Goal: Information Seeking & Learning: Learn about a topic

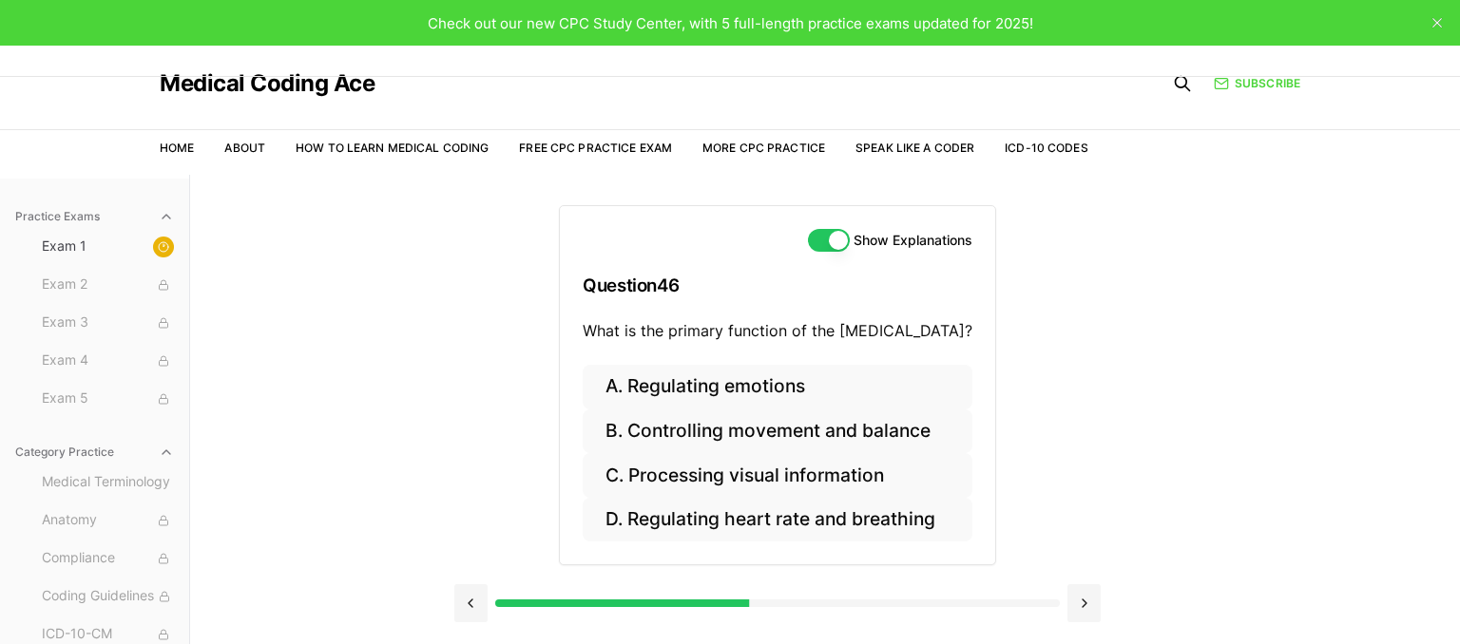
scroll to position [175, 0]
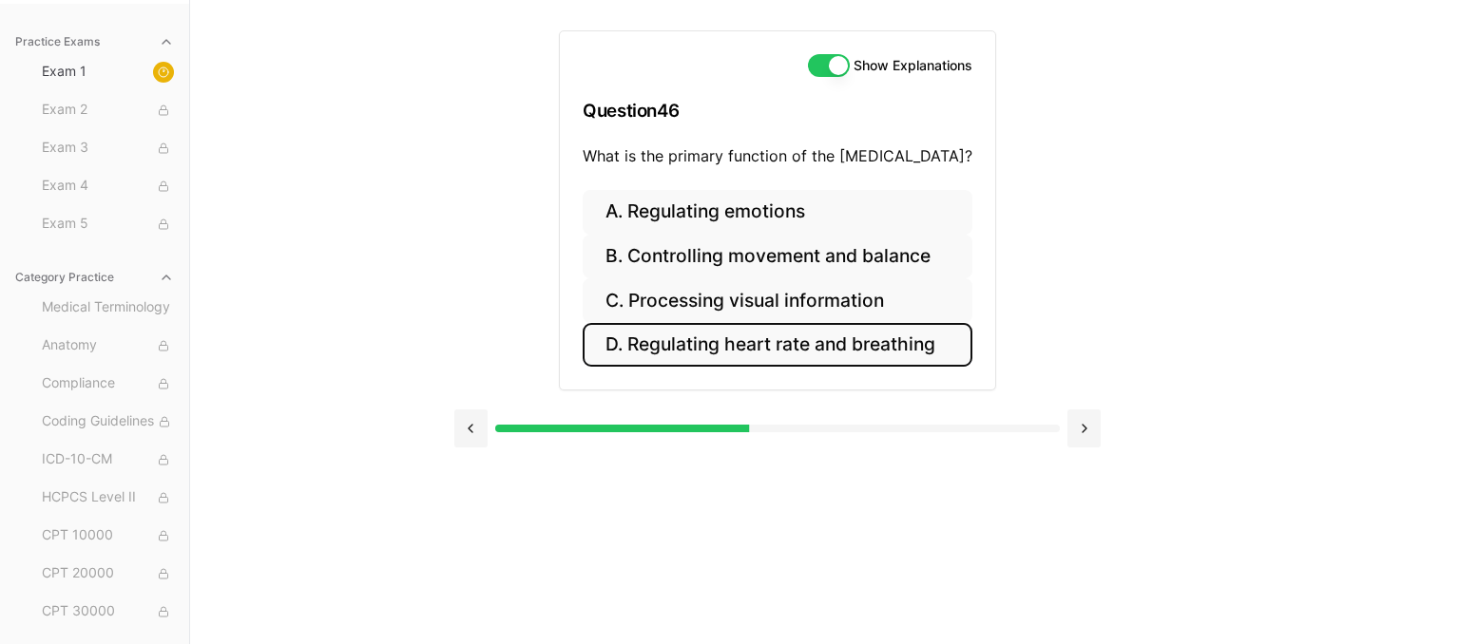
click at [686, 355] on button "D. Regulating heart rate and breathing" at bounding box center [778, 345] width 390 height 45
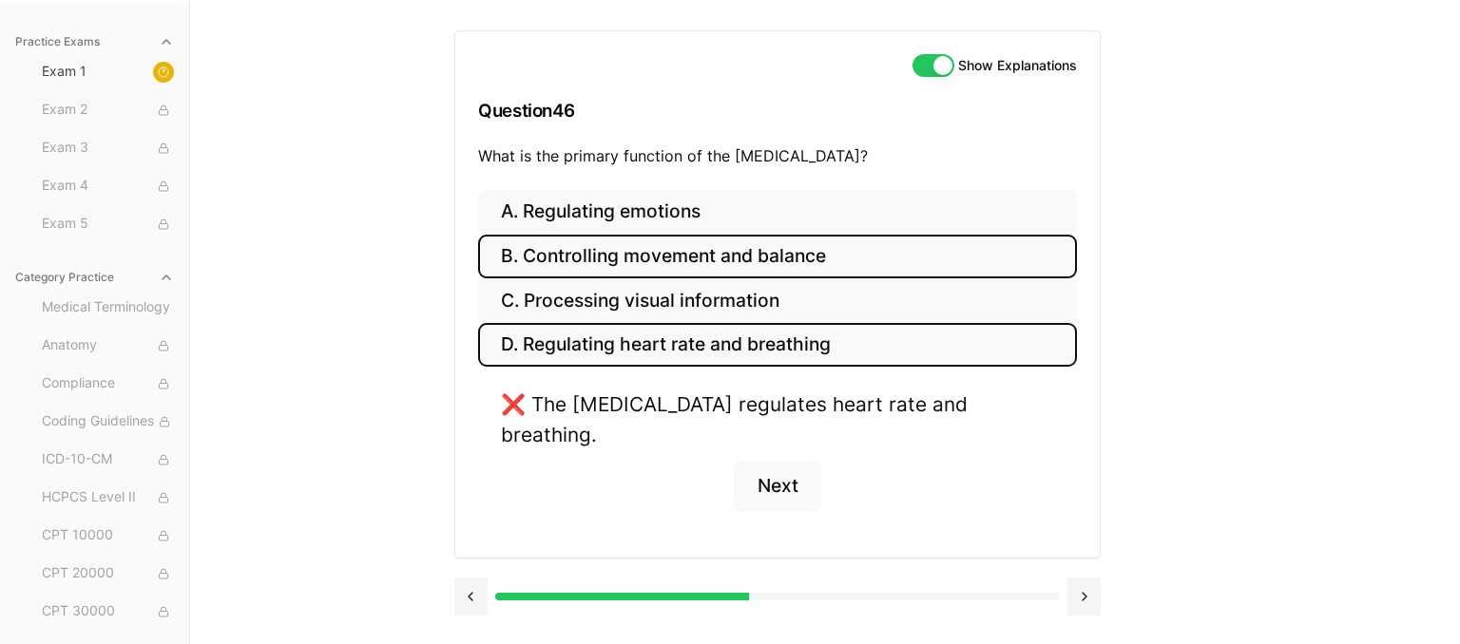
click at [798, 276] on button "B. Controlling movement and balance" at bounding box center [777, 257] width 599 height 45
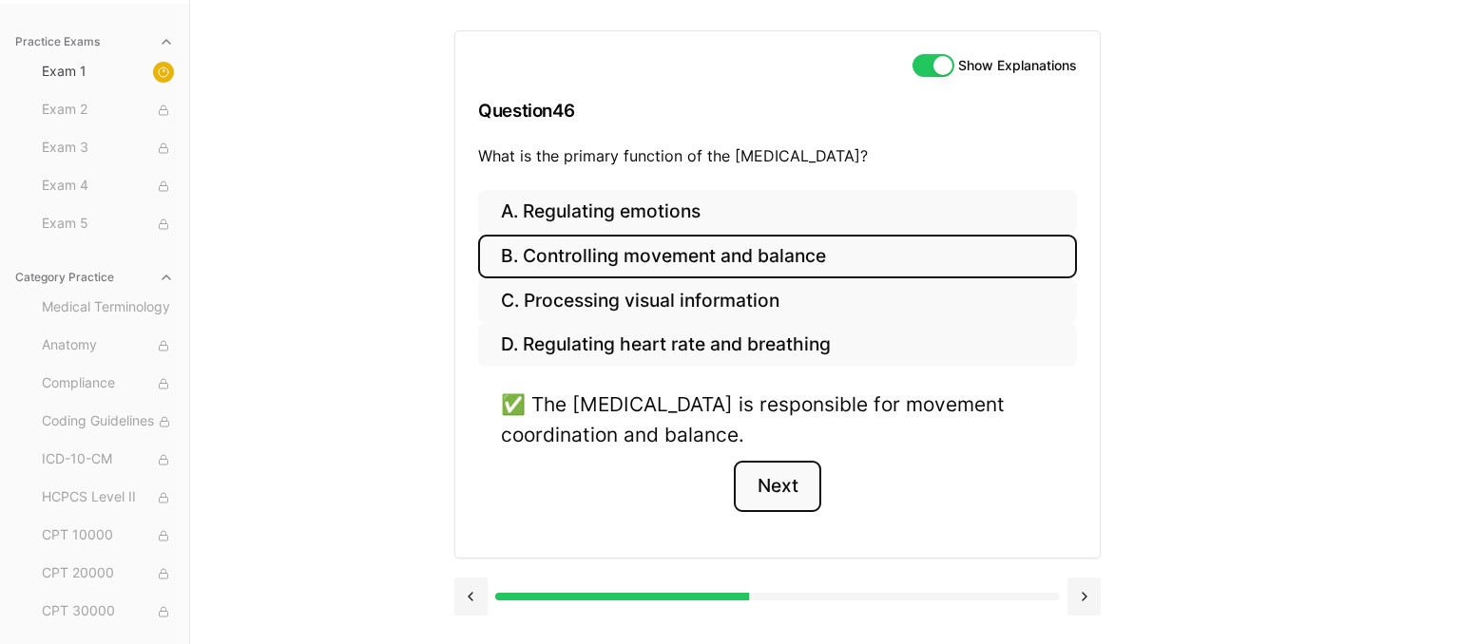
click at [797, 473] on button "Next" at bounding box center [777, 486] width 86 height 51
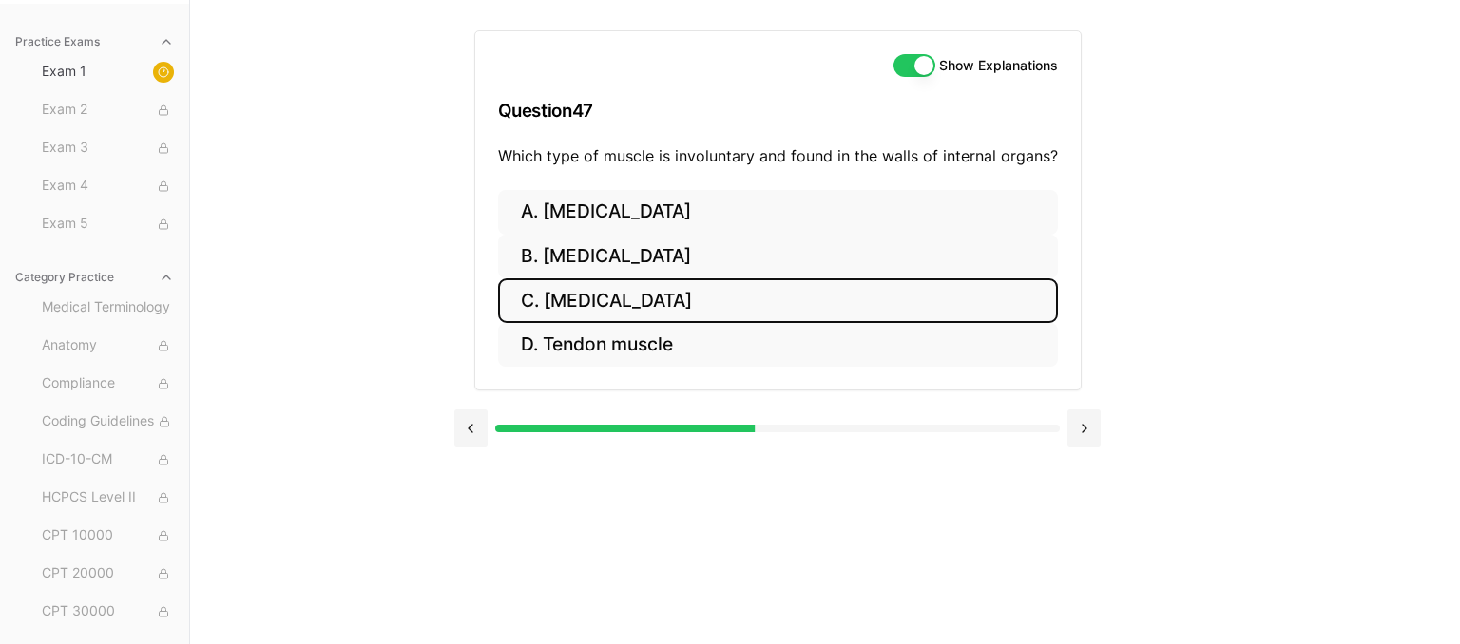
click at [616, 298] on button "C. [MEDICAL_DATA]" at bounding box center [778, 301] width 560 height 45
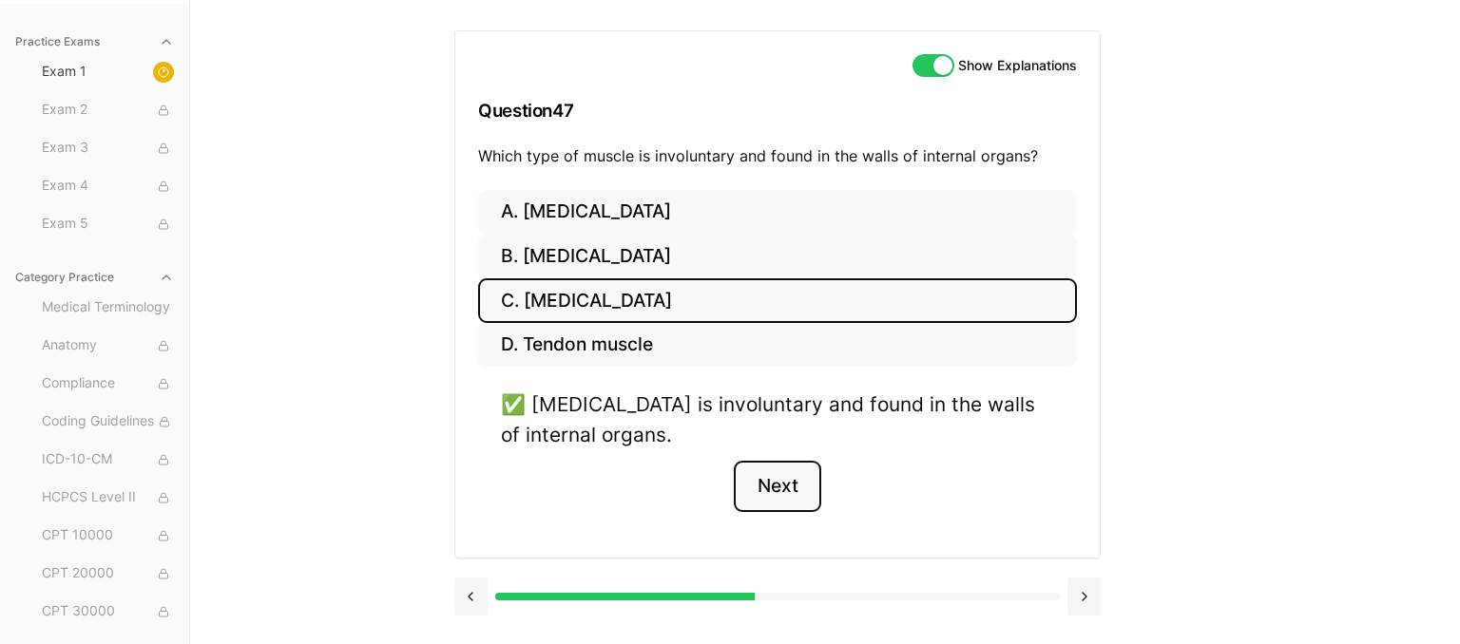
click at [766, 503] on button "Next" at bounding box center [777, 486] width 86 height 51
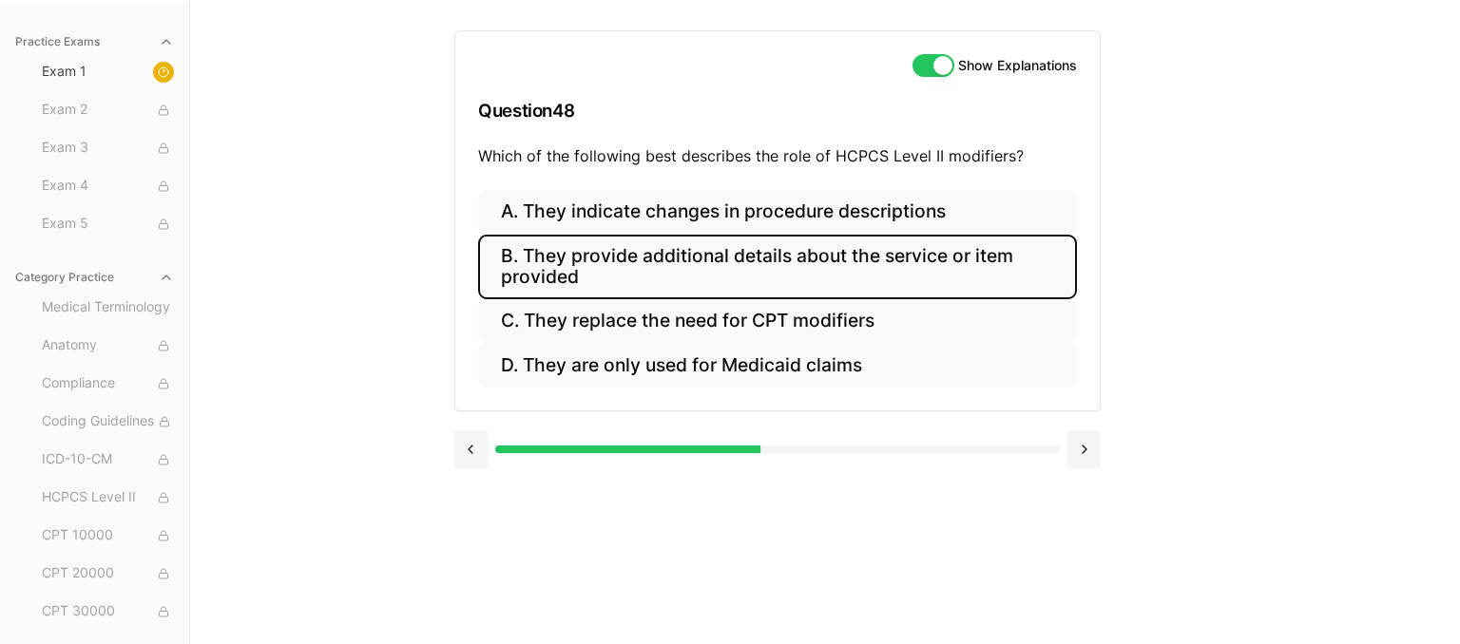
click at [769, 257] on button "B. They provide additional details about the service or item provided" at bounding box center [777, 267] width 599 height 65
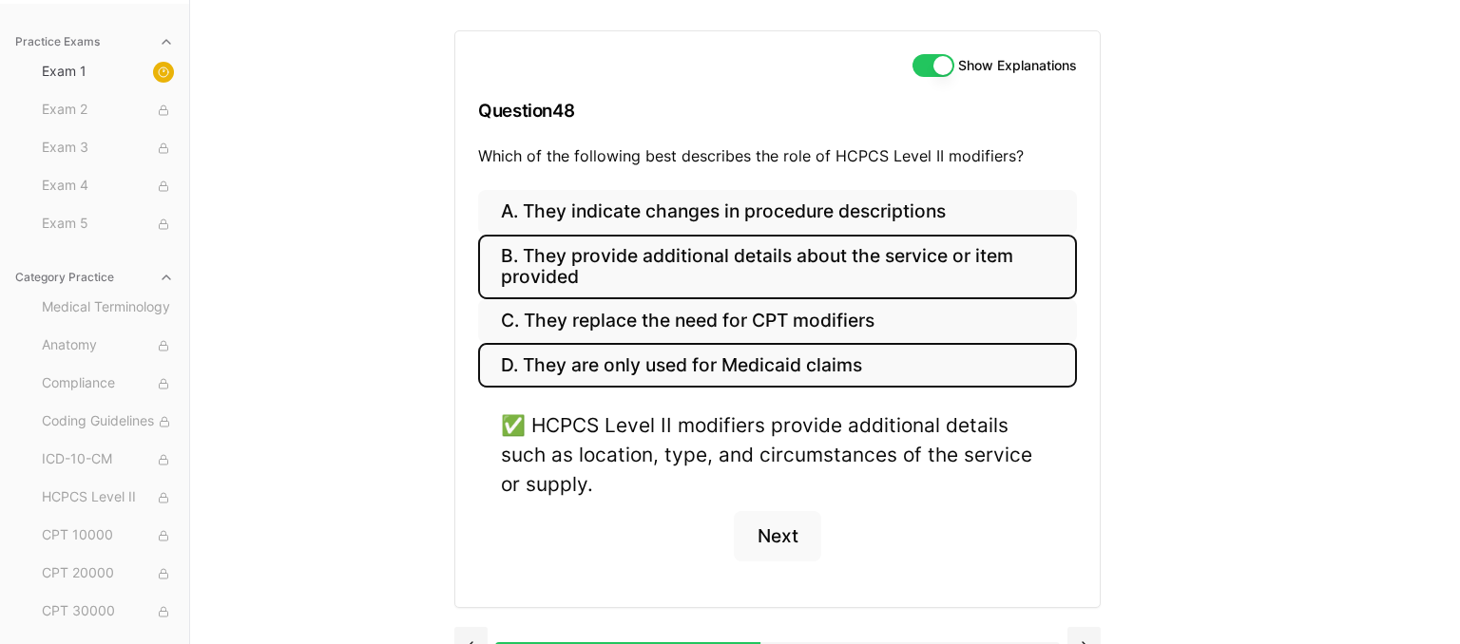
click at [831, 358] on button "D. They are only used for Medicaid claims" at bounding box center [777, 365] width 599 height 45
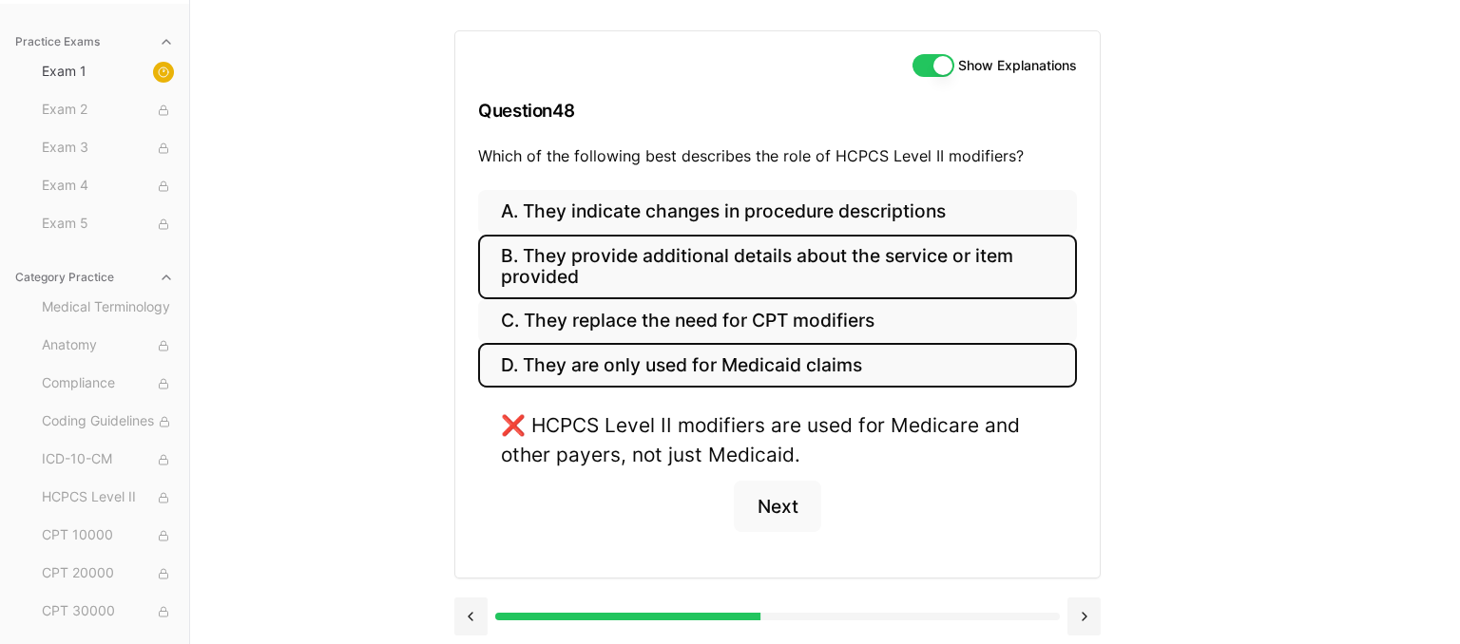
click at [776, 249] on button "B. They provide additional details about the service or item provided" at bounding box center [777, 267] width 599 height 65
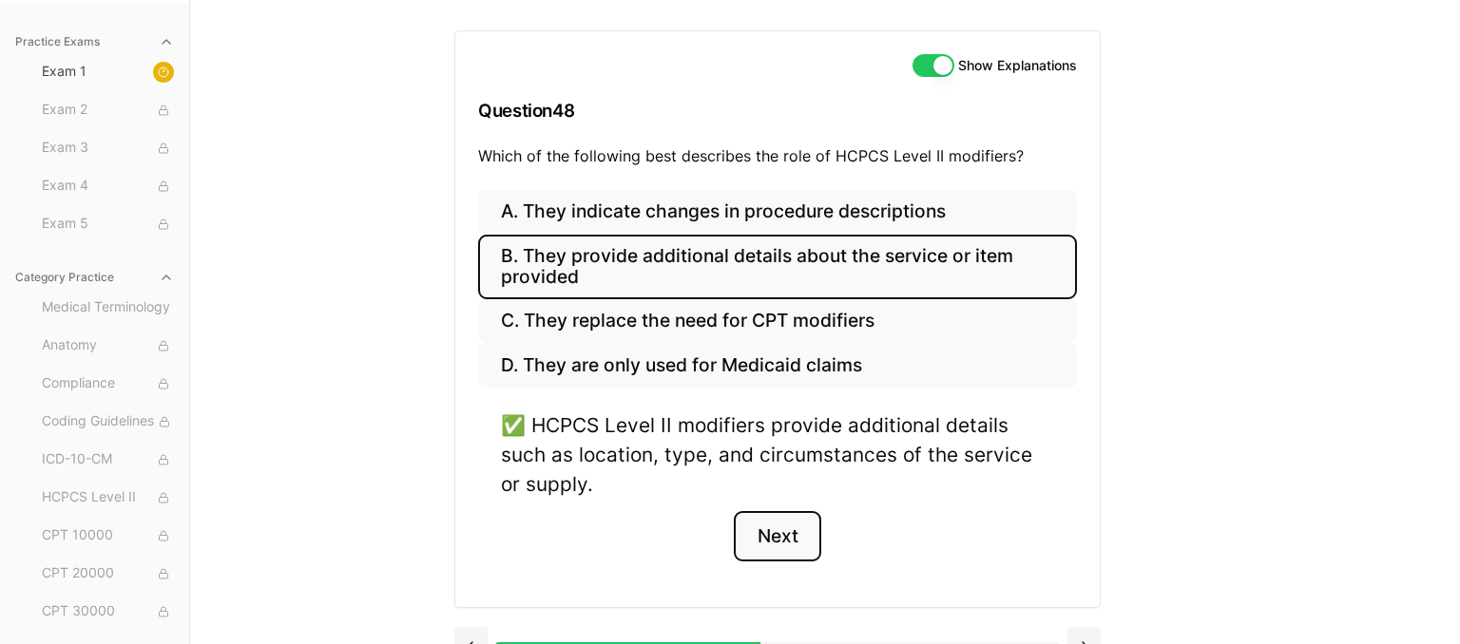
click at [787, 540] on button "Next" at bounding box center [777, 536] width 86 height 51
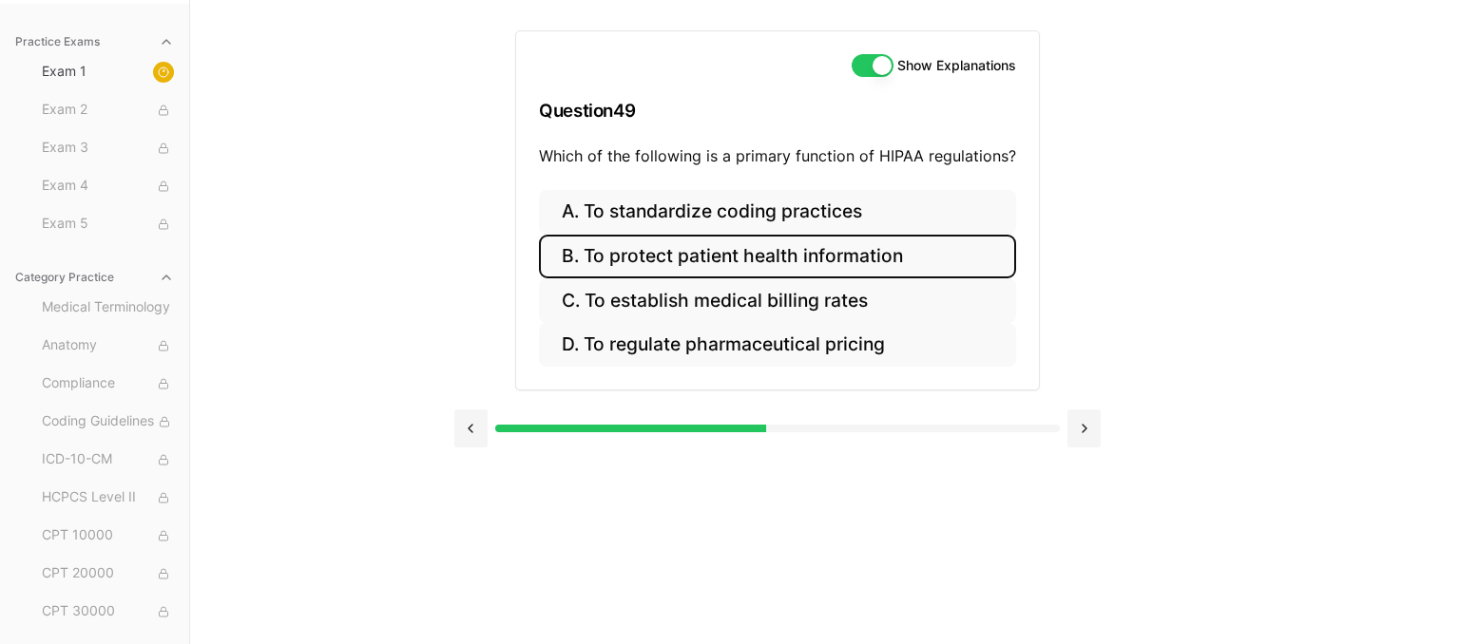
click at [823, 260] on button "B. To protect patient health information" at bounding box center [777, 257] width 477 height 45
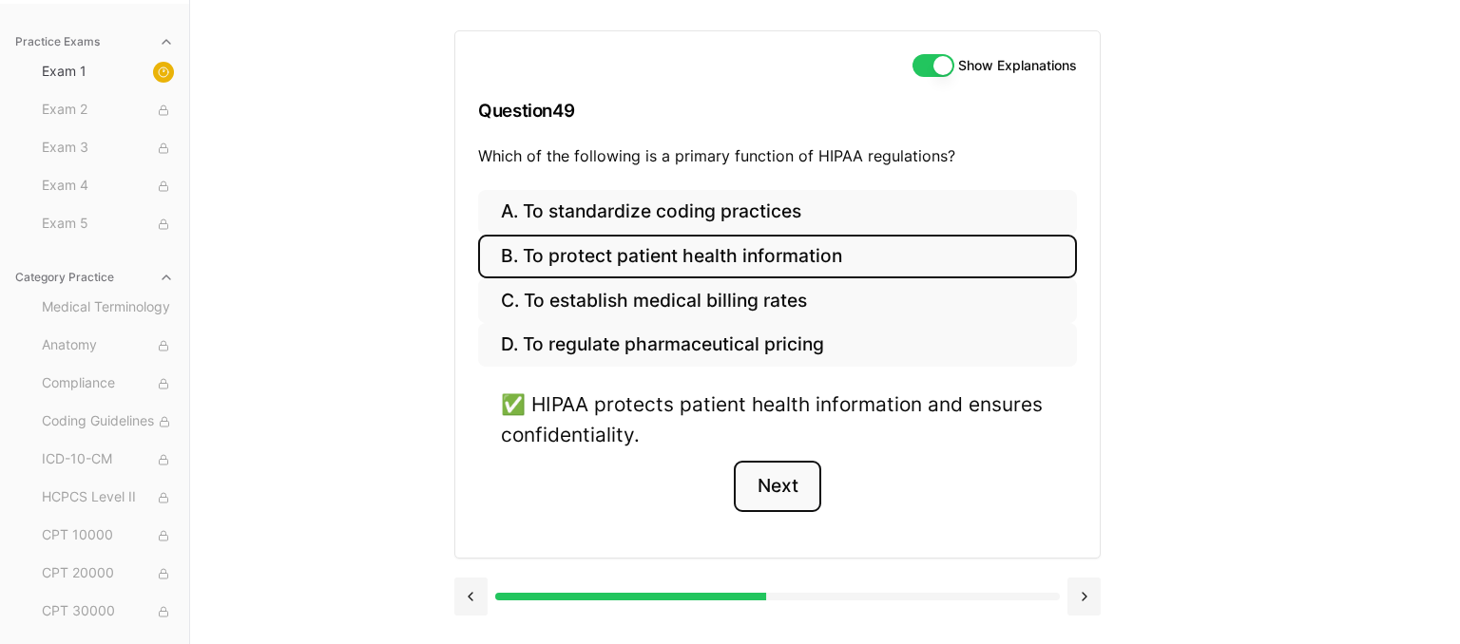
click at [790, 479] on button "Next" at bounding box center [777, 486] width 86 height 51
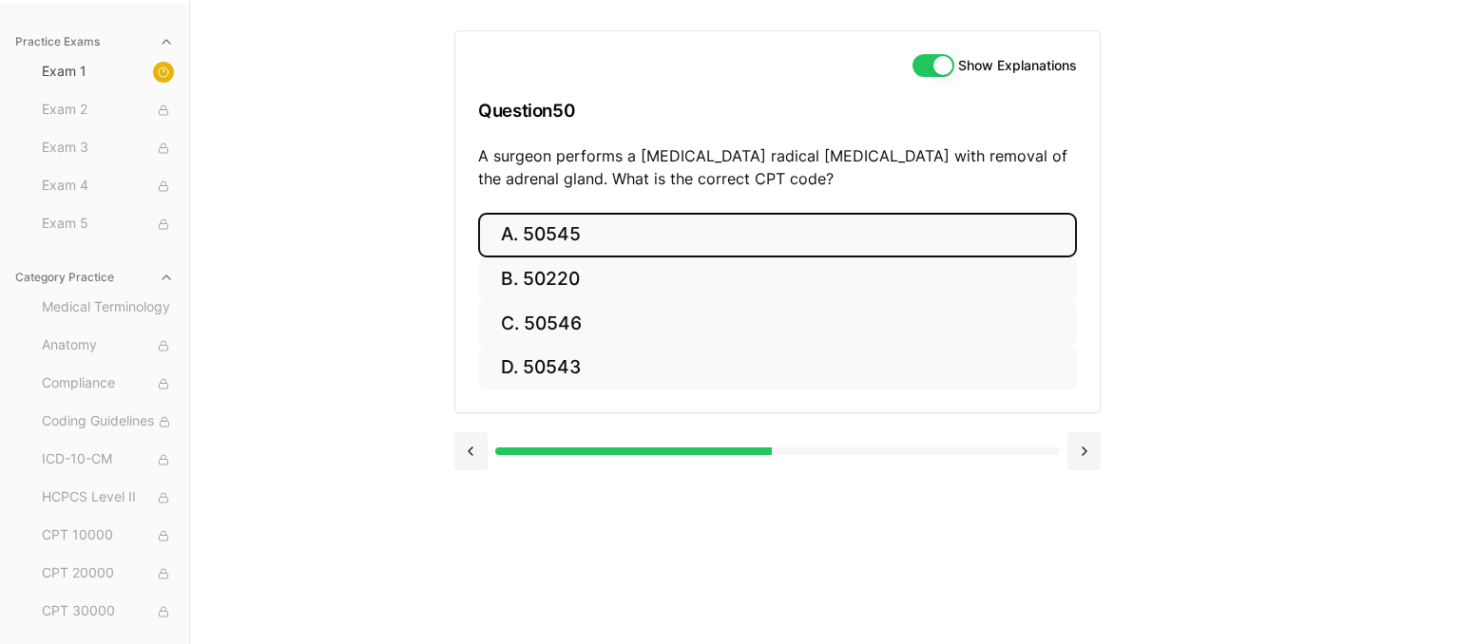
click at [575, 242] on button "A. 50545" at bounding box center [777, 235] width 599 height 45
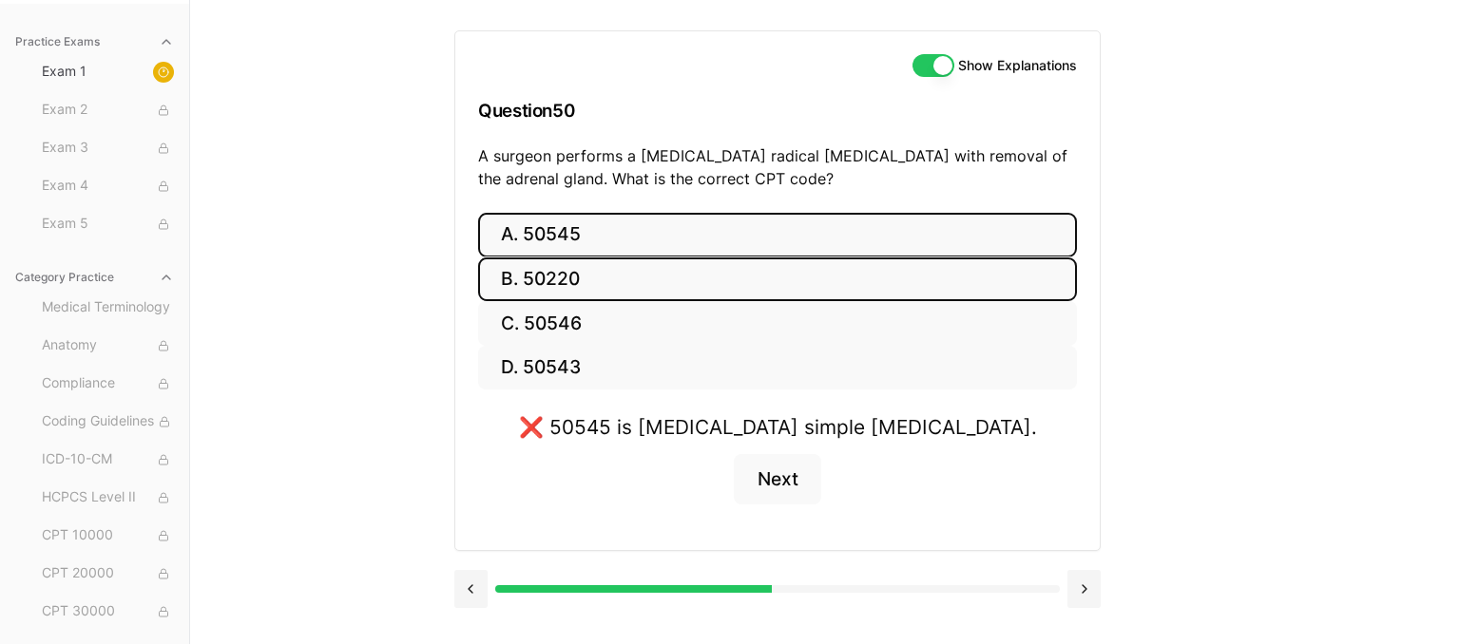
click at [789, 285] on button "B. 50220" at bounding box center [777, 280] width 599 height 45
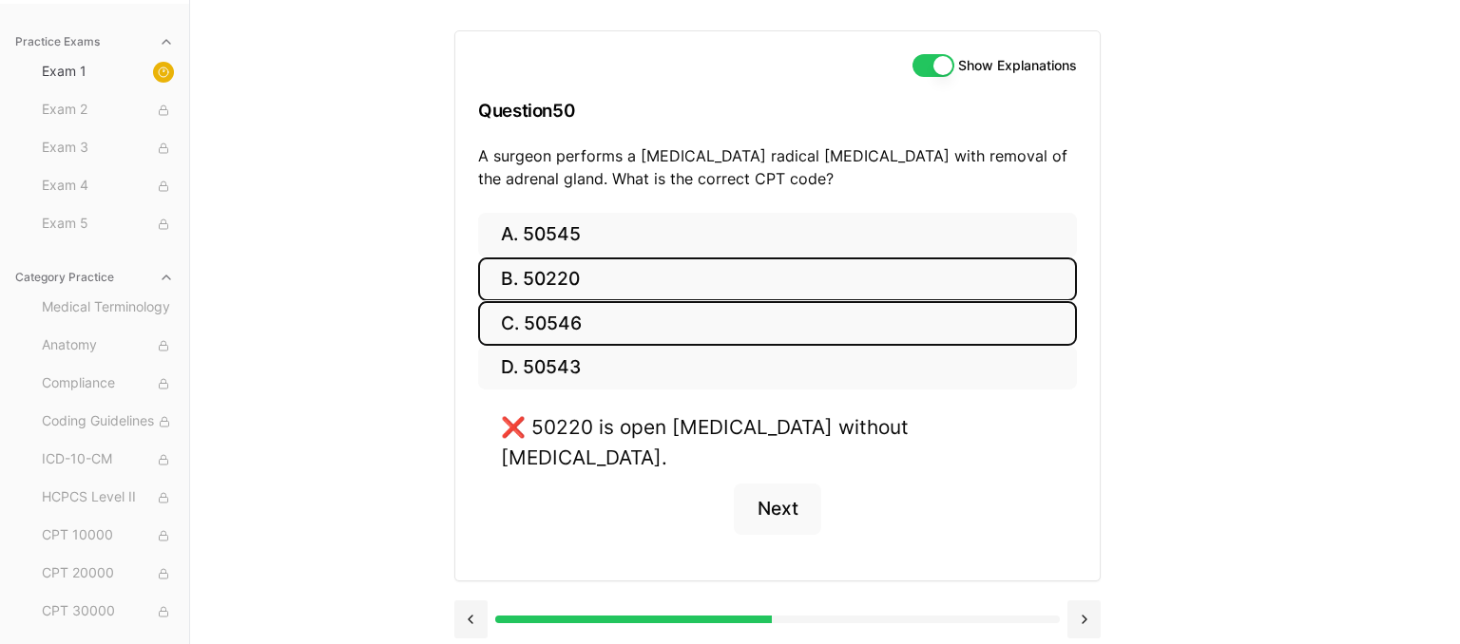
click at [804, 329] on button "C. 50546" at bounding box center [777, 323] width 599 height 45
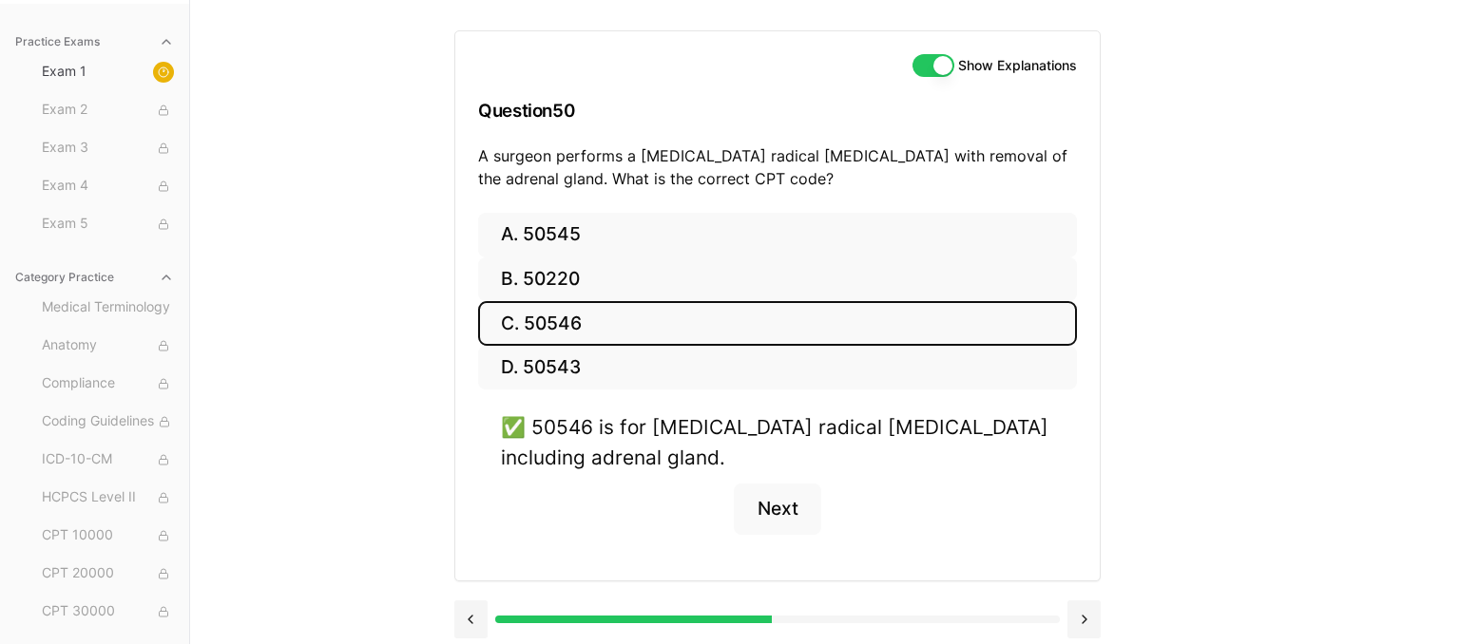
click at [551, 421] on div "✅ 50546 is for [MEDICAL_DATA] radical [MEDICAL_DATA] including adrenal gland." at bounding box center [777, 442] width 553 height 59
click at [553, 425] on div "✅ 50546 is for [MEDICAL_DATA] radical [MEDICAL_DATA] including adrenal gland." at bounding box center [777, 442] width 553 height 59
copy div "50546"
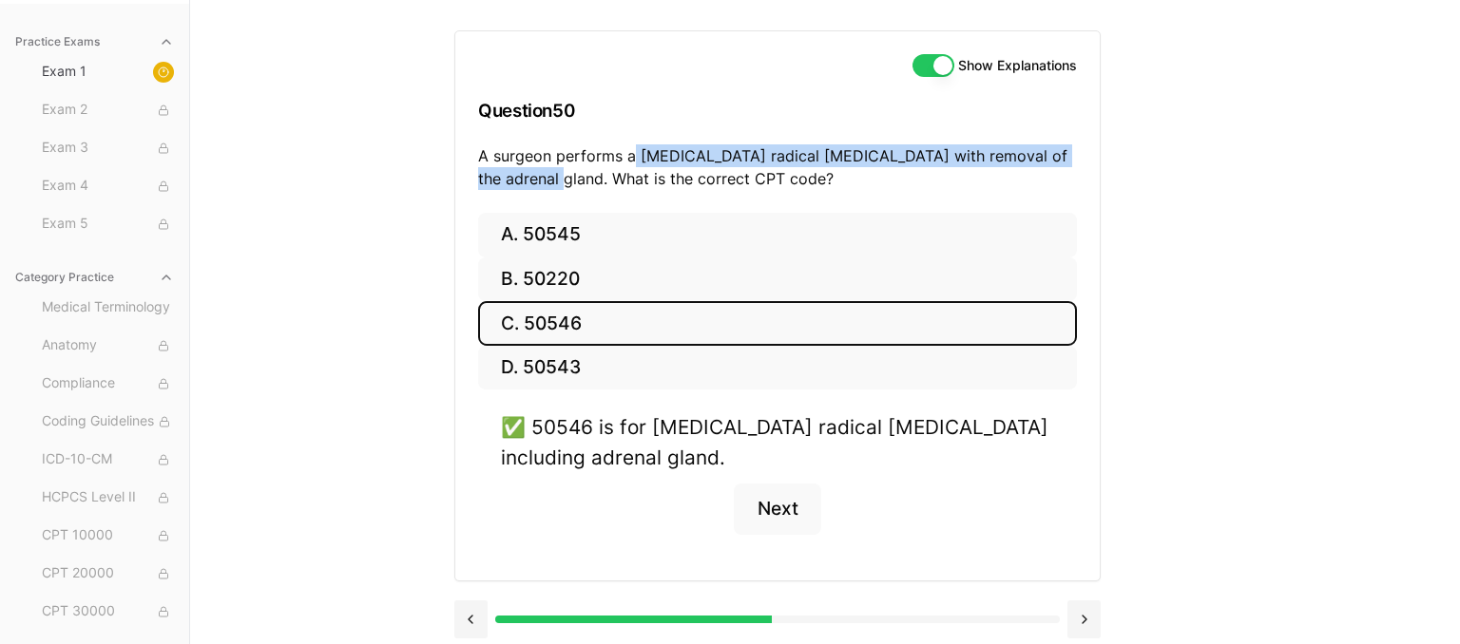
drag, startPoint x: 633, startPoint y: 148, endPoint x: 577, endPoint y: 195, distance: 72.9
click at [577, 195] on div "Show Explanations Question 50 A surgeon performs a [MEDICAL_DATA] radical [MEDI…" at bounding box center [777, 122] width 644 height 182
copy p "[MEDICAL_DATA] radical [MEDICAL_DATA] with removal of the adrenal gland"
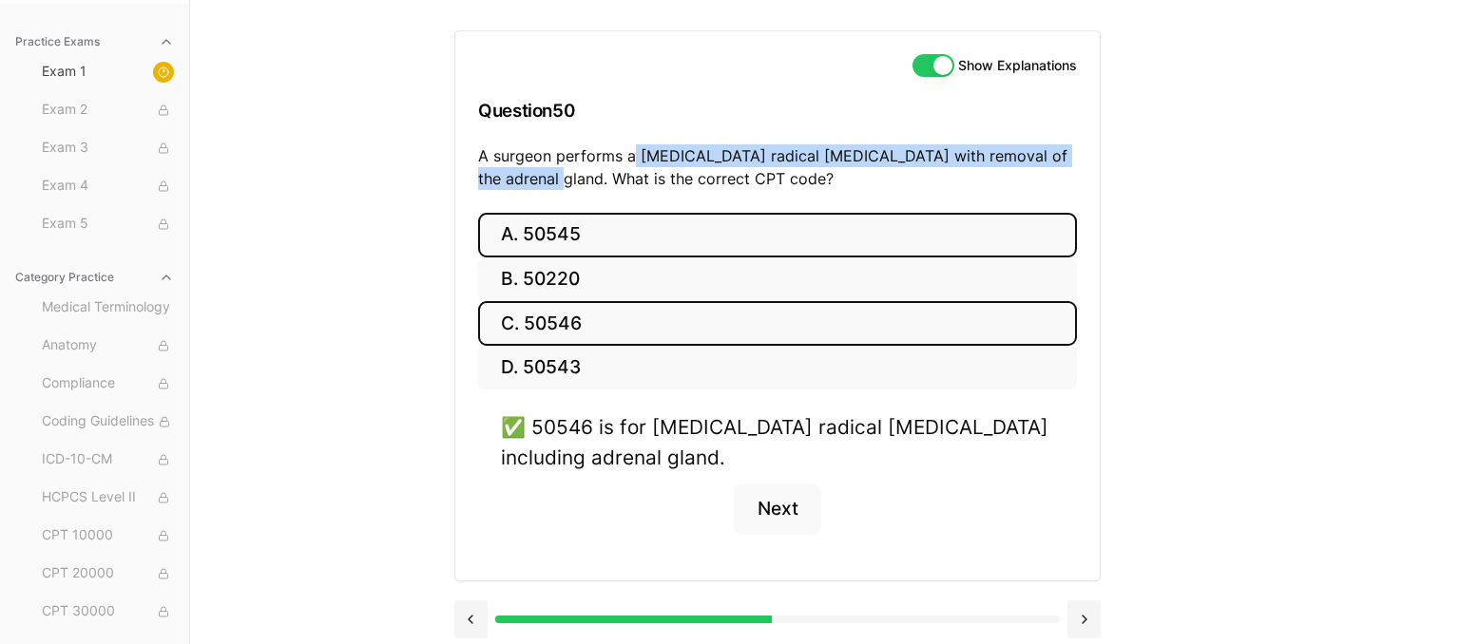
click at [578, 244] on button "A. 50545" at bounding box center [777, 235] width 599 height 45
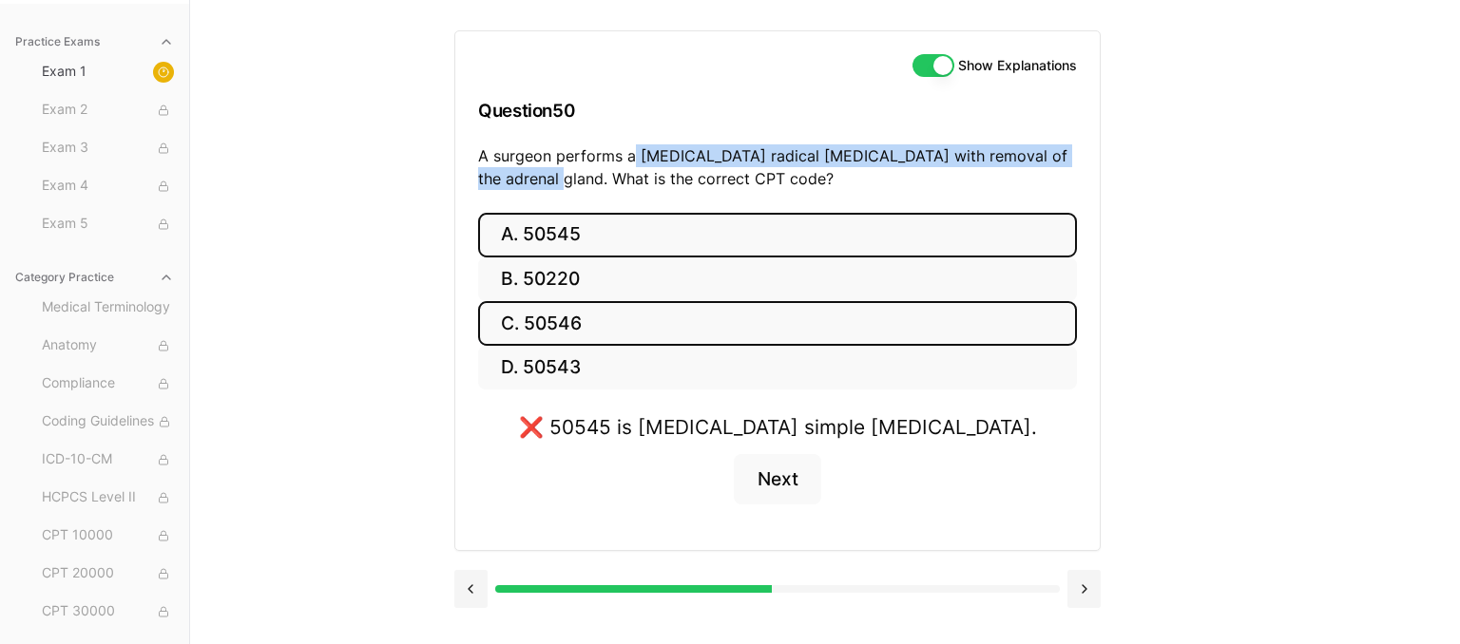
click at [609, 338] on button "C. 50546" at bounding box center [777, 323] width 599 height 45
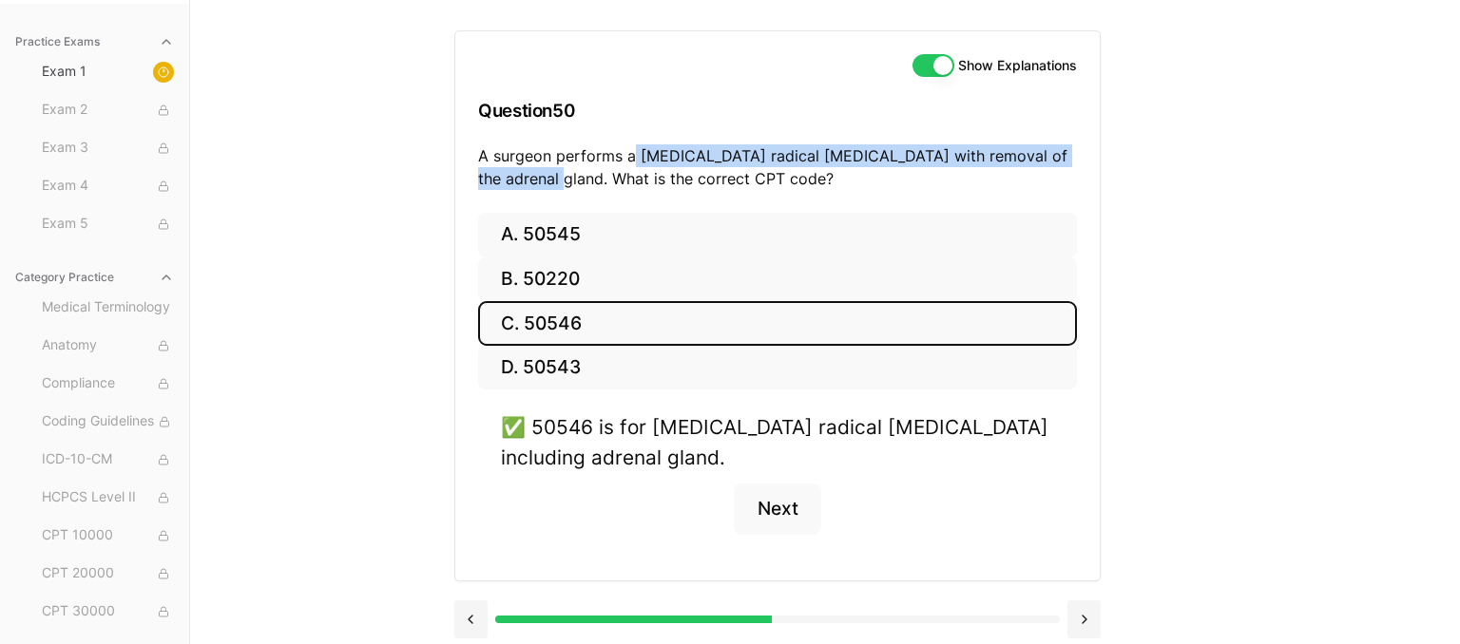
click at [585, 333] on button "C. 50546" at bounding box center [777, 323] width 599 height 45
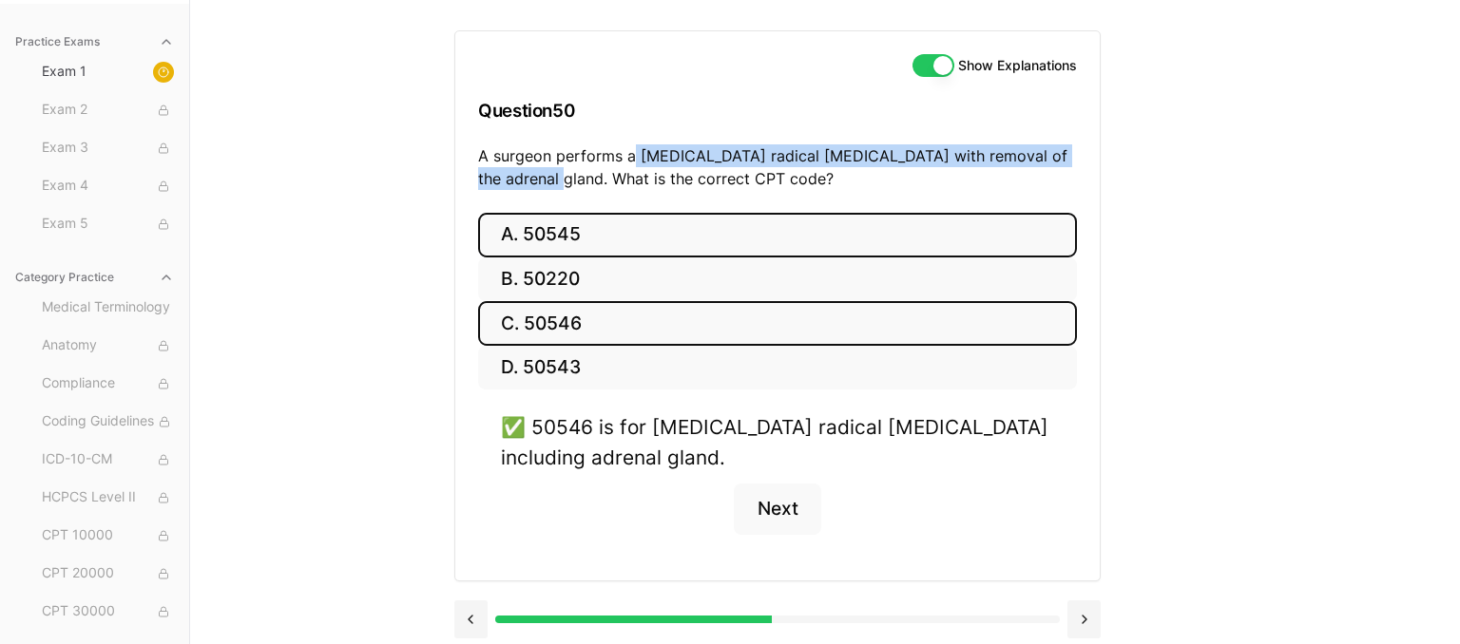
click at [603, 237] on button "A. 50545" at bounding box center [777, 235] width 599 height 45
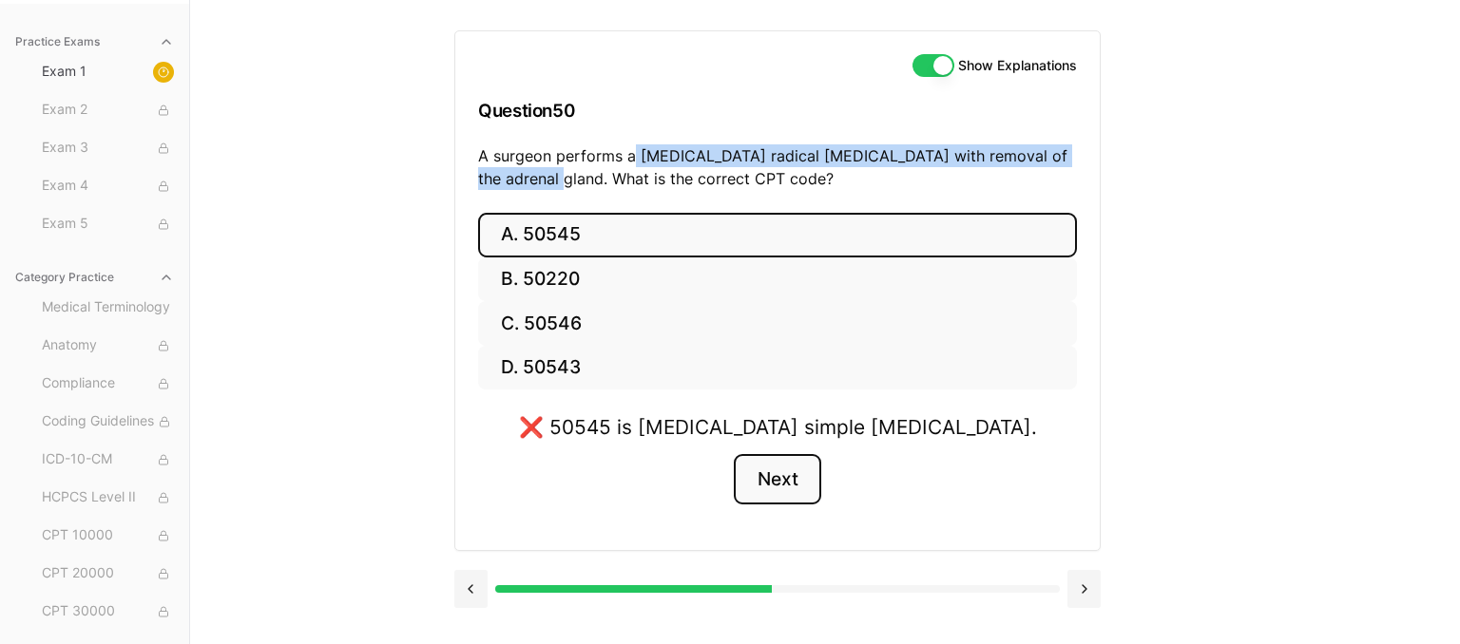
click at [778, 479] on button "Next" at bounding box center [777, 479] width 86 height 51
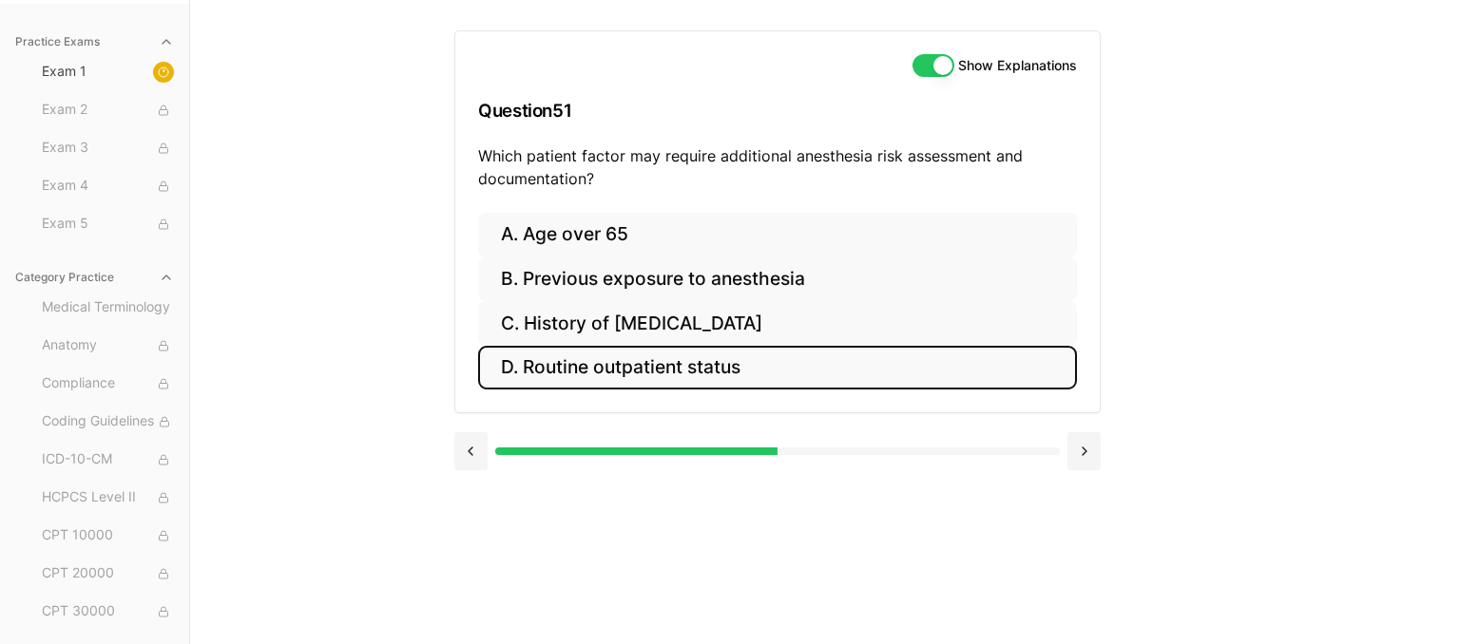
click at [653, 366] on button "D. Routine outpatient status" at bounding box center [777, 368] width 599 height 45
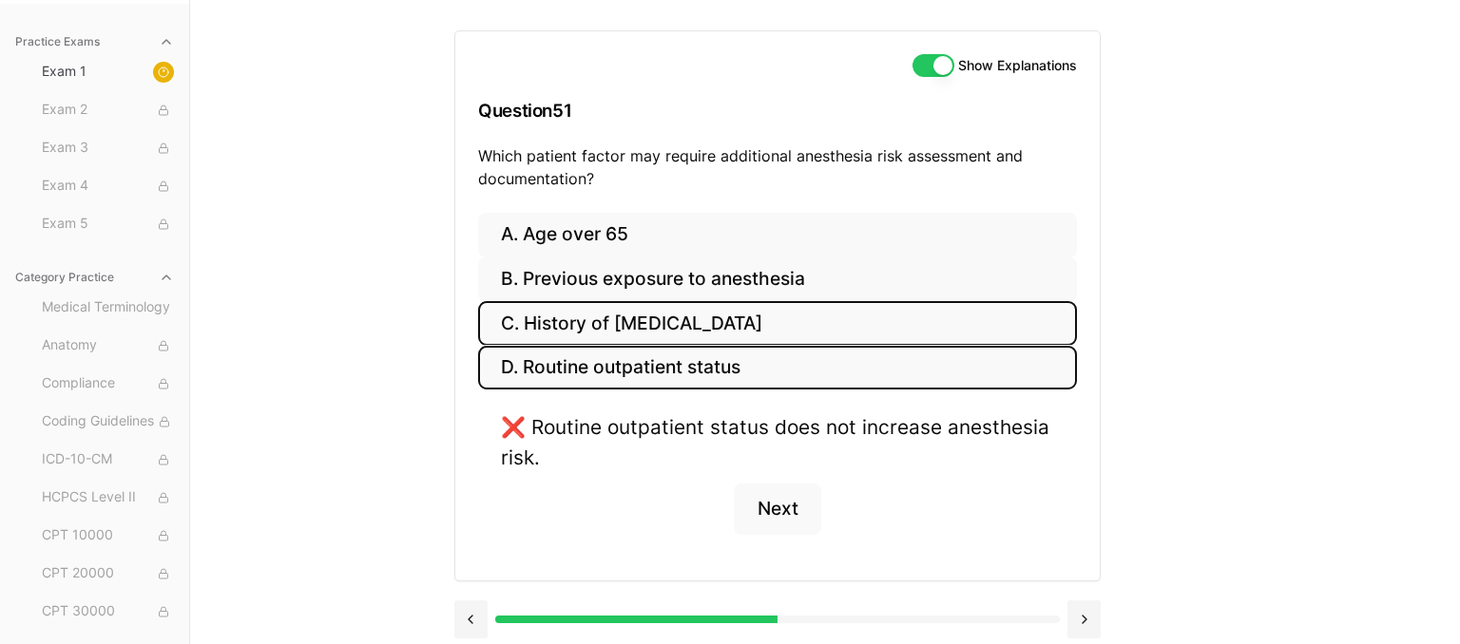
click at [628, 317] on button "C. History of [MEDICAL_DATA]" at bounding box center [777, 323] width 599 height 45
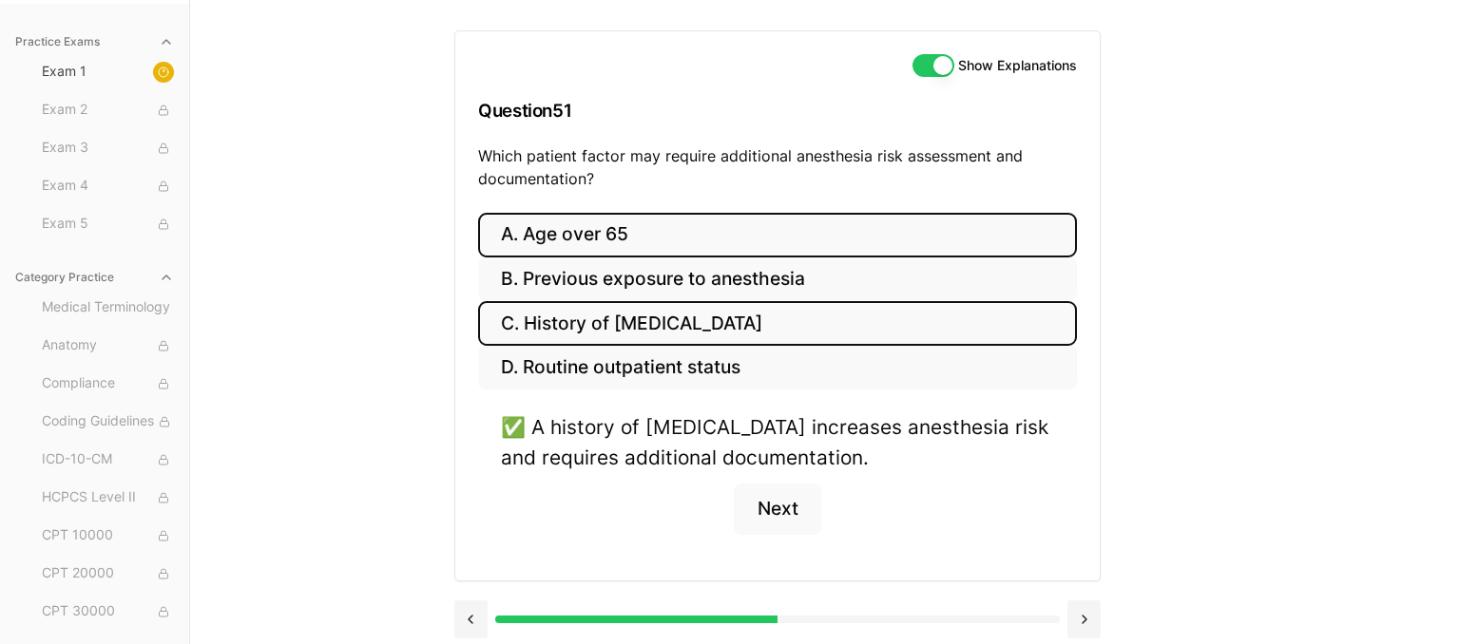
click at [625, 243] on button "A. Age over 65" at bounding box center [777, 235] width 599 height 45
click at [601, 328] on button "C. History of [MEDICAL_DATA]" at bounding box center [777, 323] width 599 height 45
click at [698, 244] on button "A. Age over 65" at bounding box center [777, 235] width 599 height 45
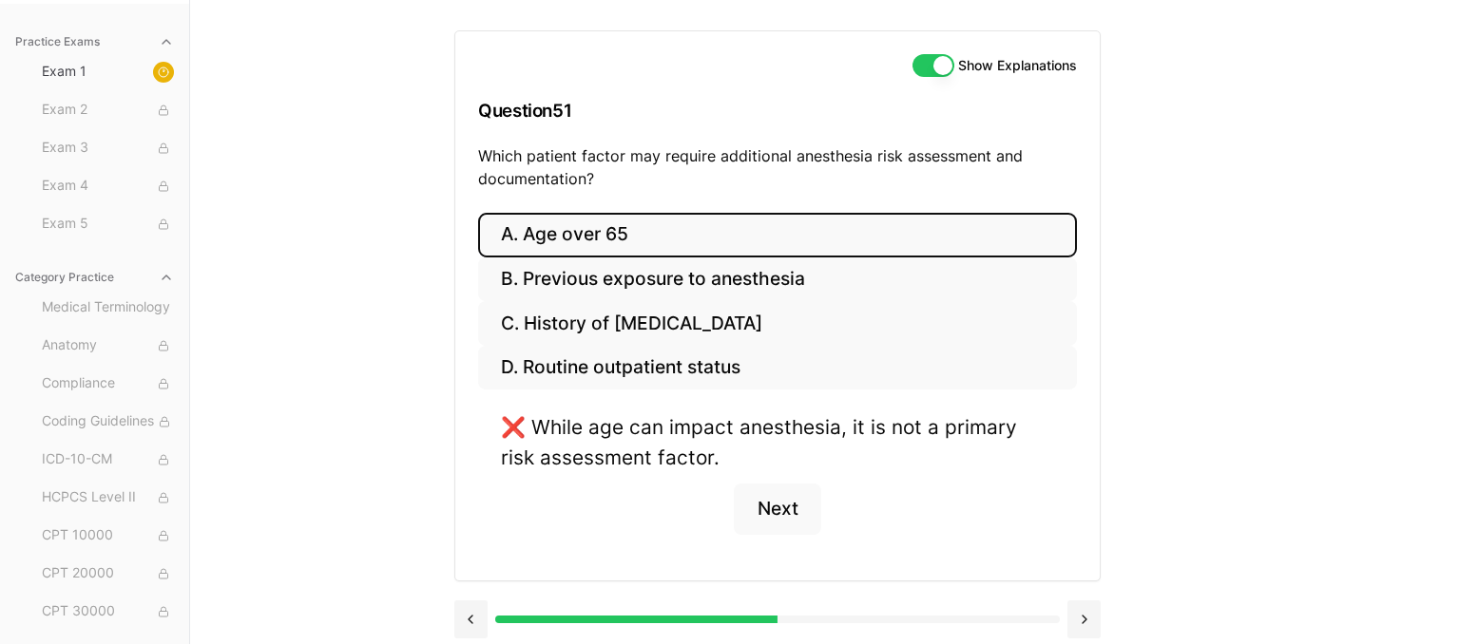
click at [618, 234] on button "A. Age over 65" at bounding box center [777, 235] width 599 height 45
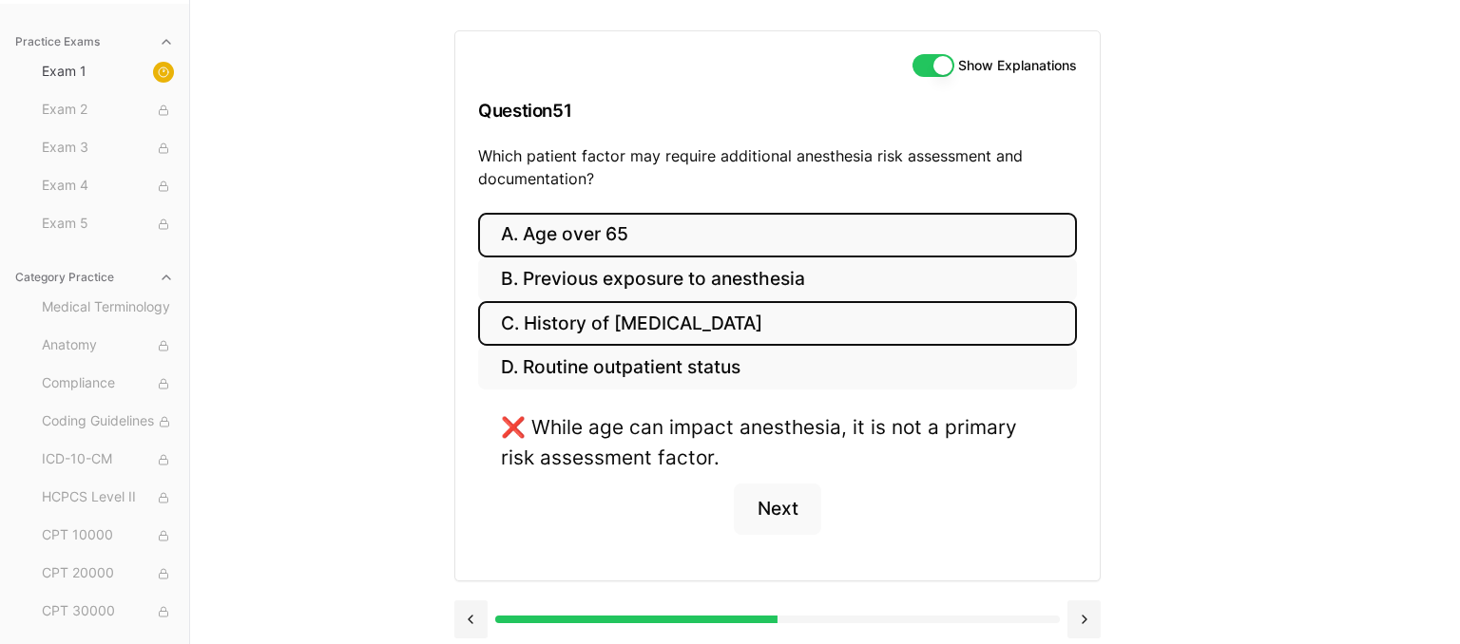
click at [576, 336] on button "C. History of [MEDICAL_DATA]" at bounding box center [777, 323] width 599 height 45
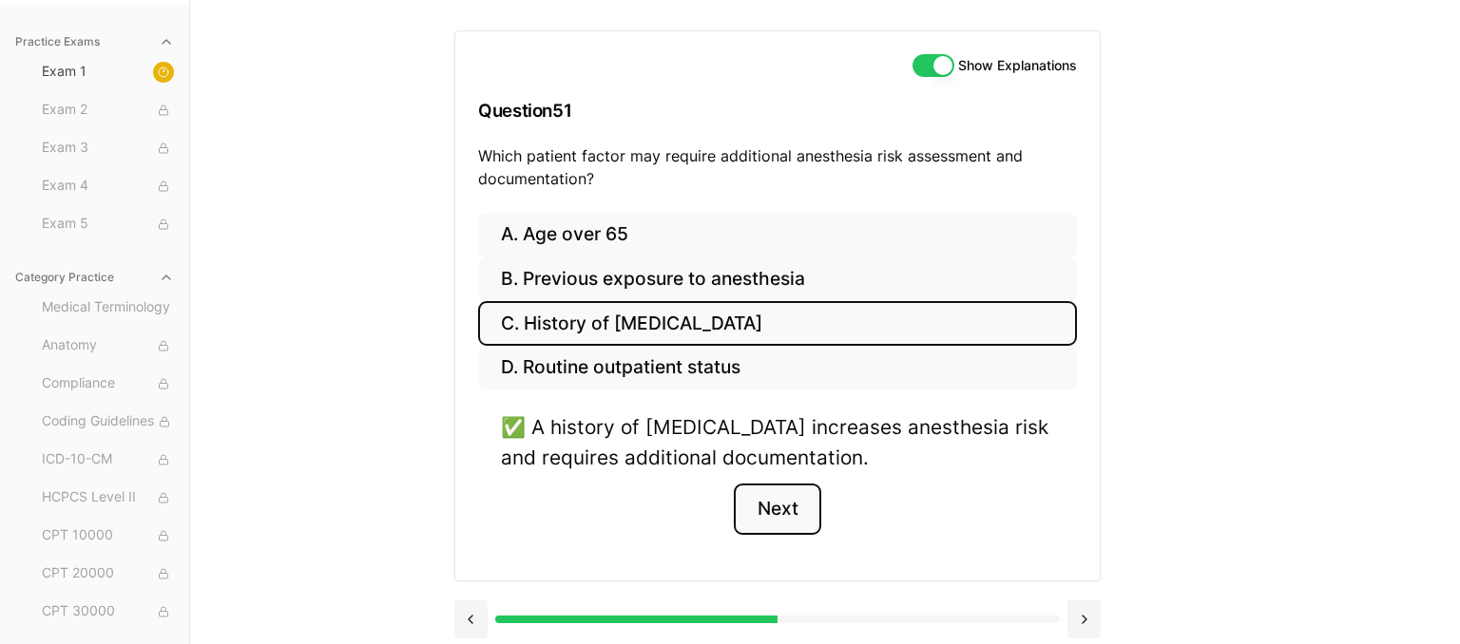
click at [780, 504] on button "Next" at bounding box center [777, 509] width 86 height 51
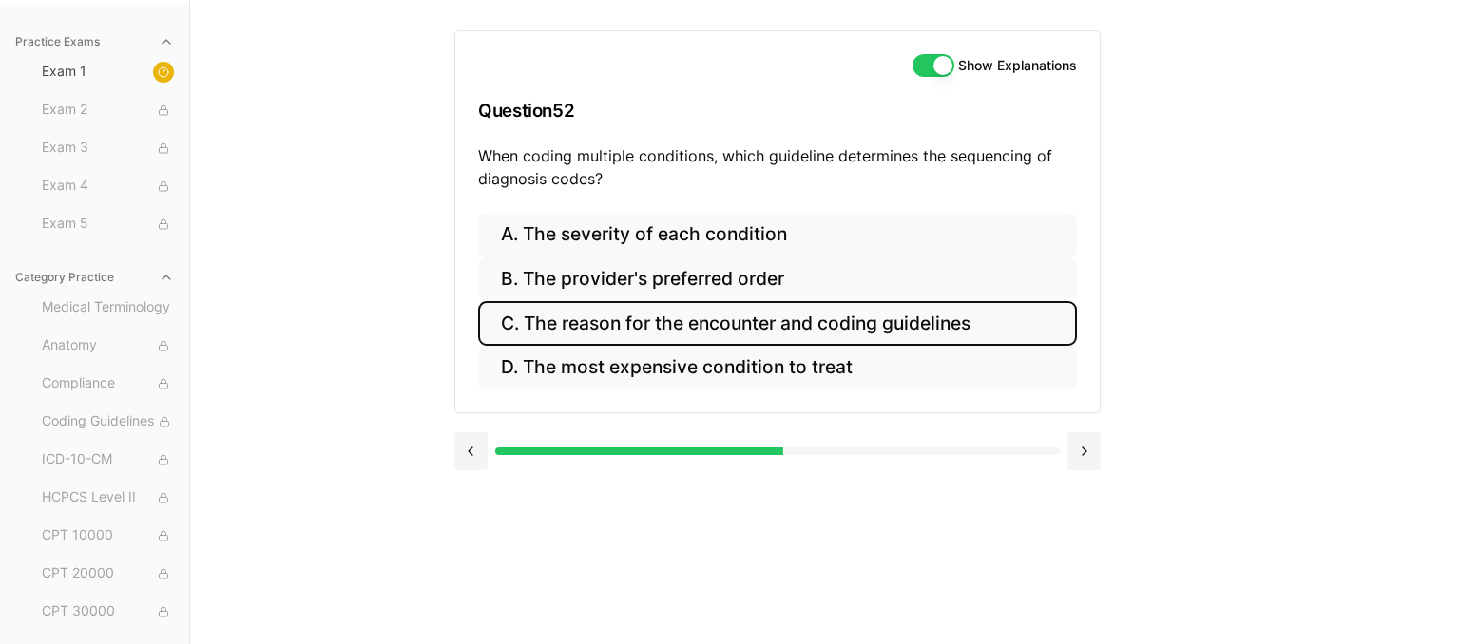
click at [838, 306] on button "C. The reason for the encounter and coding guidelines" at bounding box center [777, 323] width 599 height 45
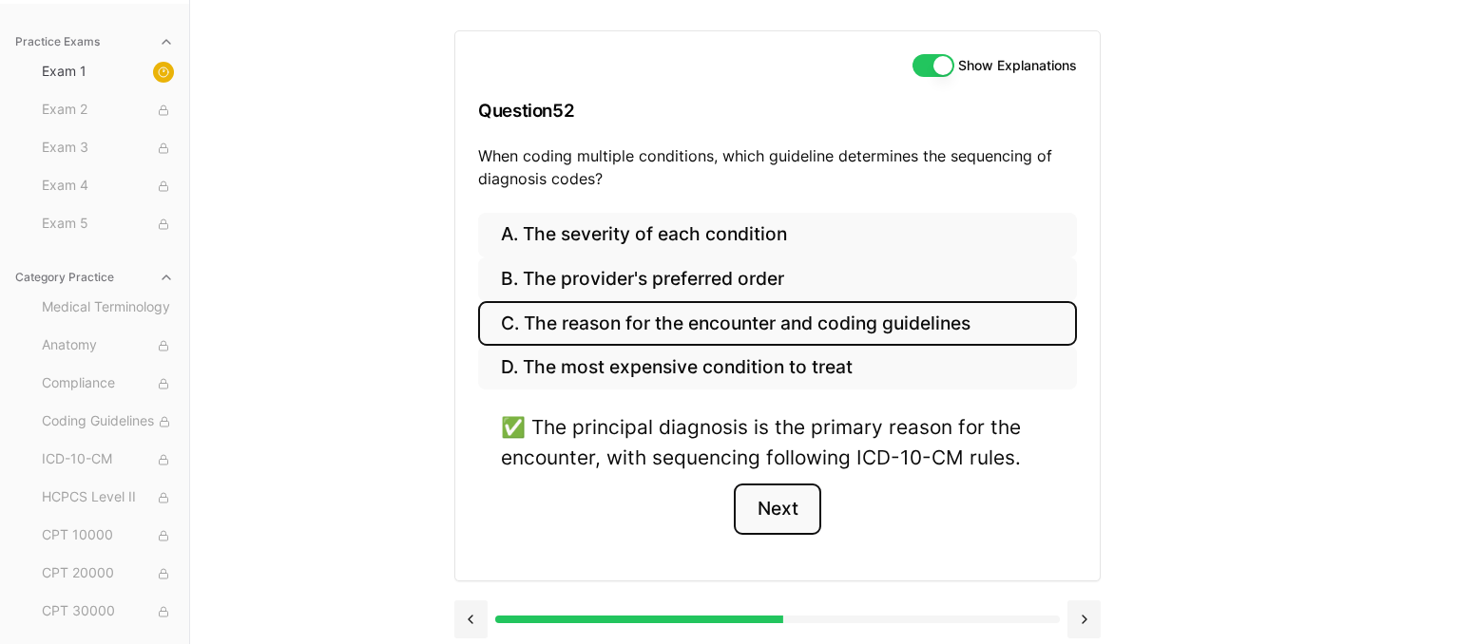
click at [769, 510] on button "Next" at bounding box center [777, 509] width 86 height 51
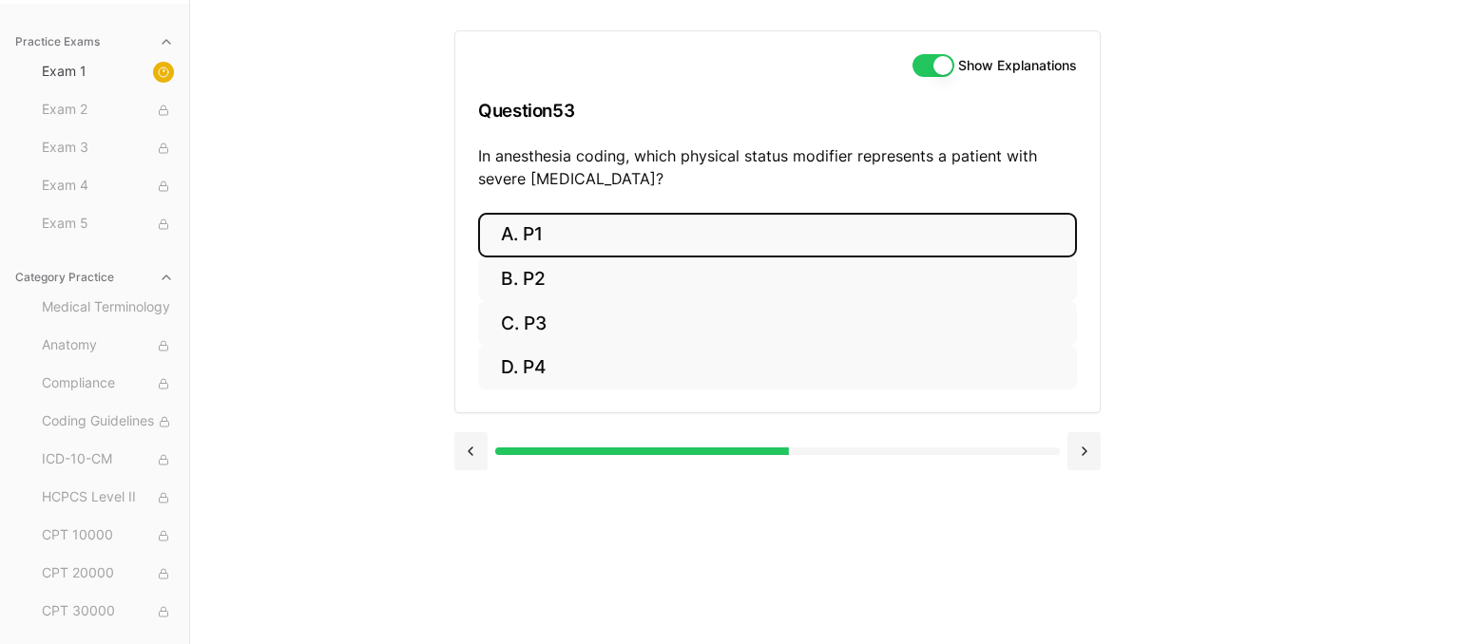
click at [747, 218] on button "A. P1" at bounding box center [777, 235] width 599 height 45
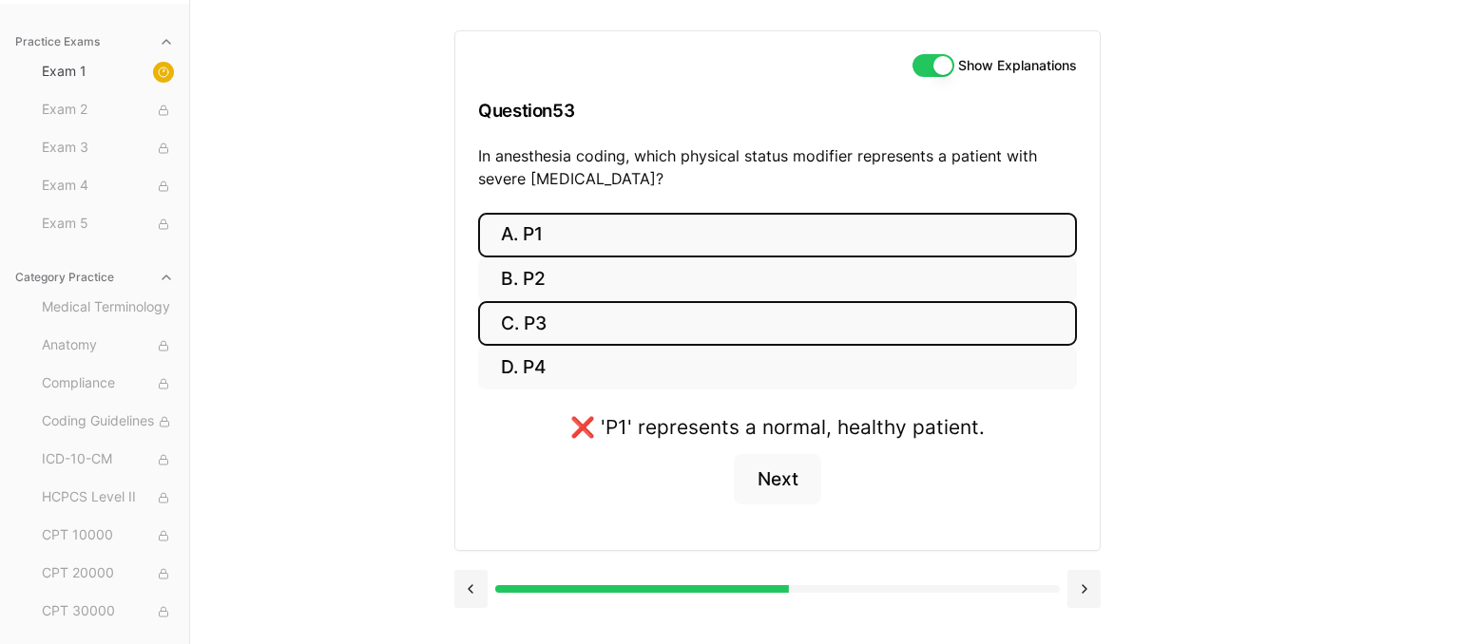
click at [774, 331] on button "C. P3" at bounding box center [777, 323] width 599 height 45
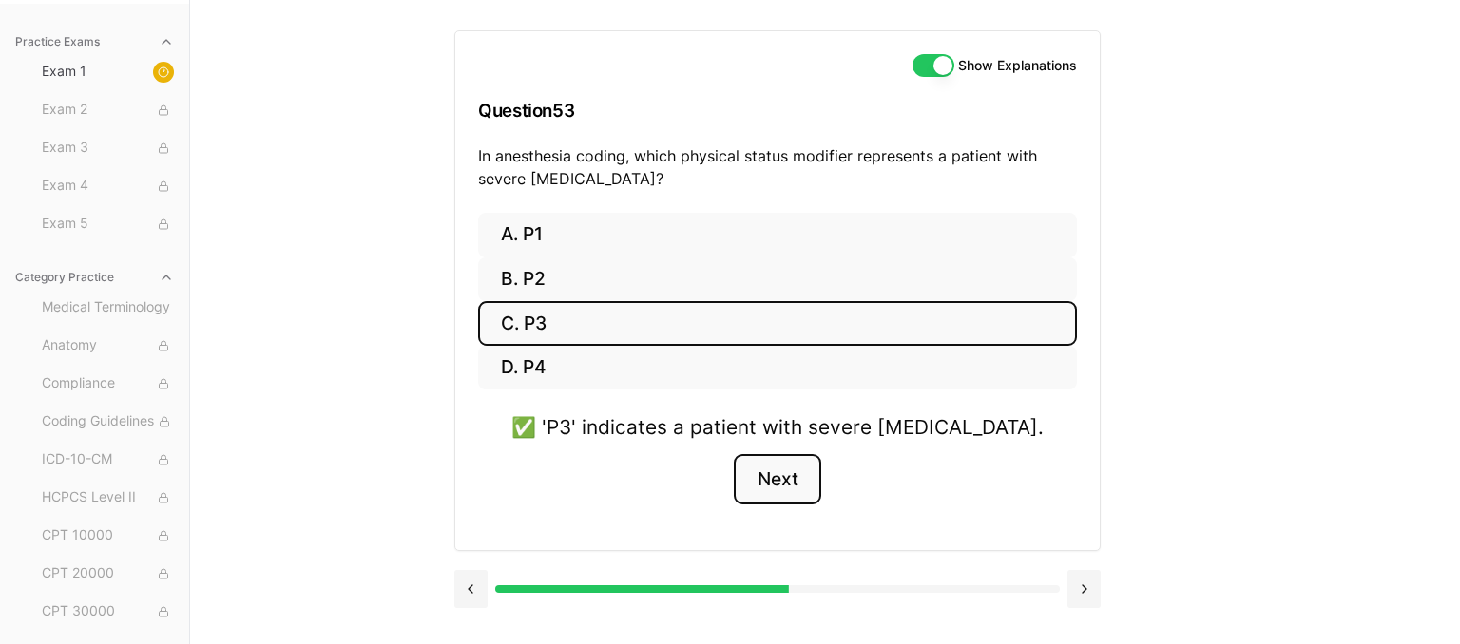
click at [769, 463] on button "Next" at bounding box center [777, 479] width 86 height 51
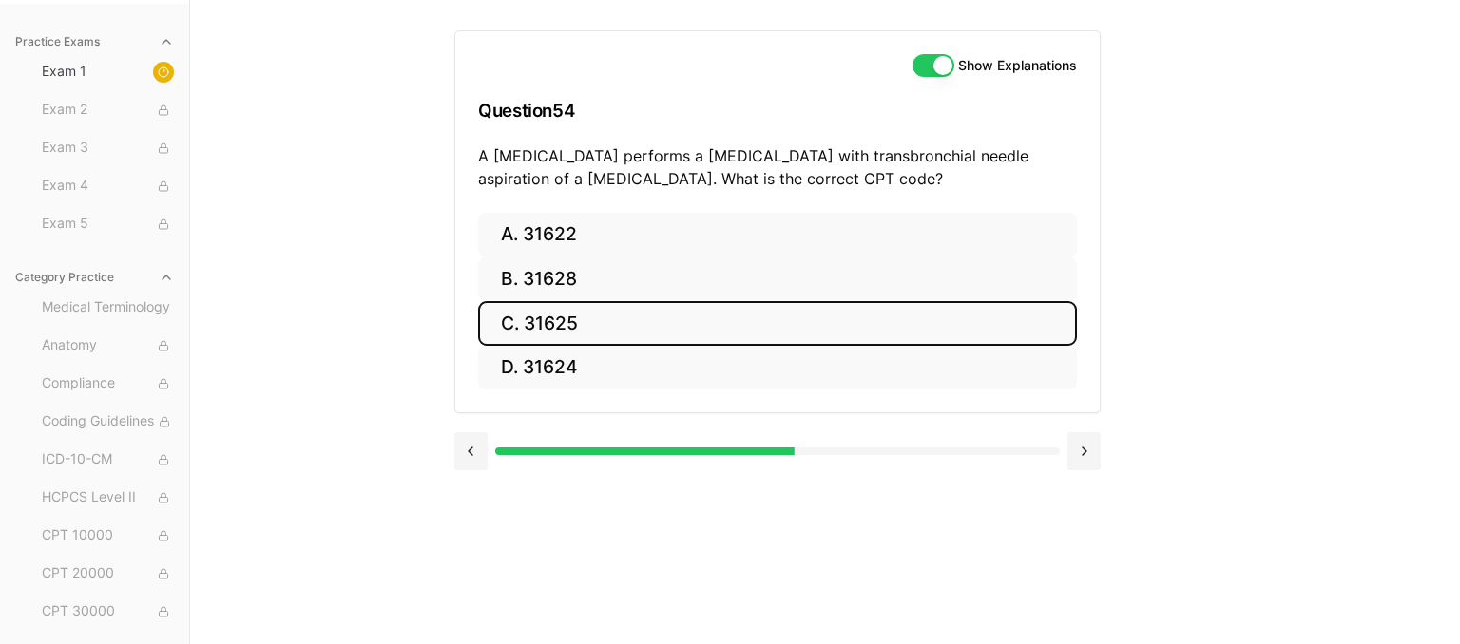
click at [658, 321] on button "C. 31625" at bounding box center [777, 323] width 599 height 45
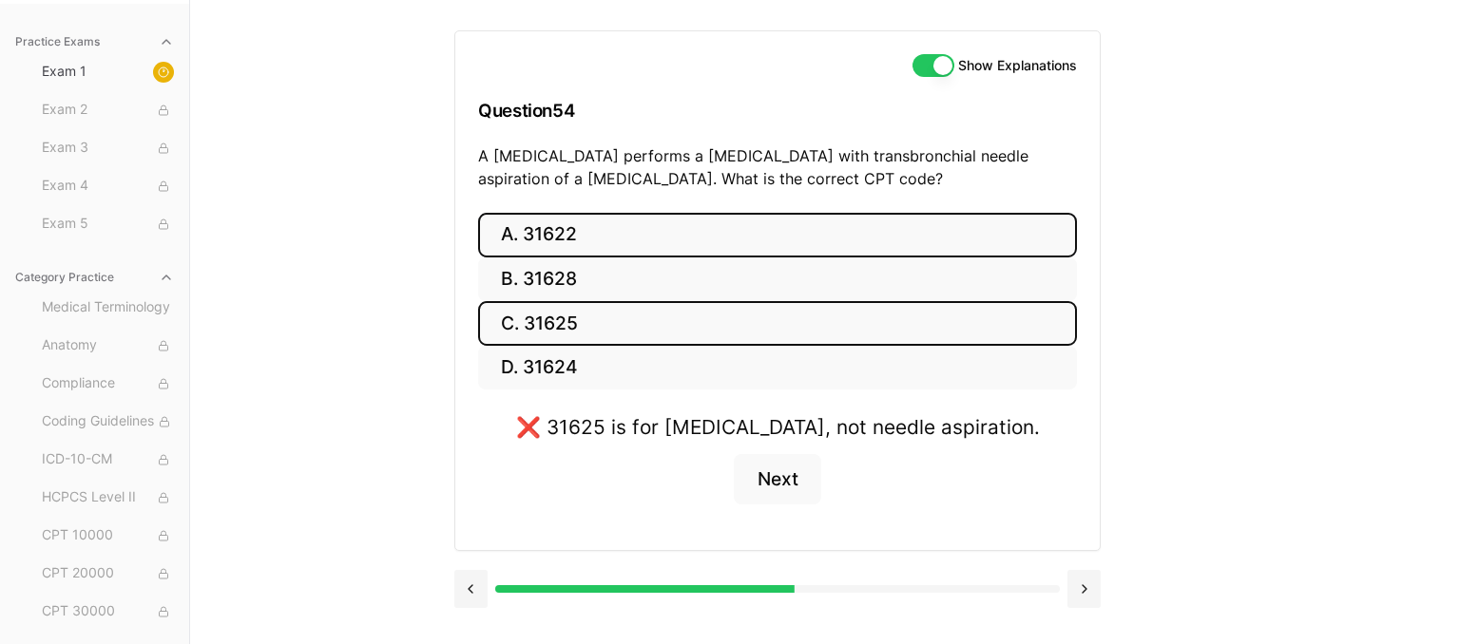
click at [720, 242] on button "A. 31622" at bounding box center [777, 235] width 599 height 45
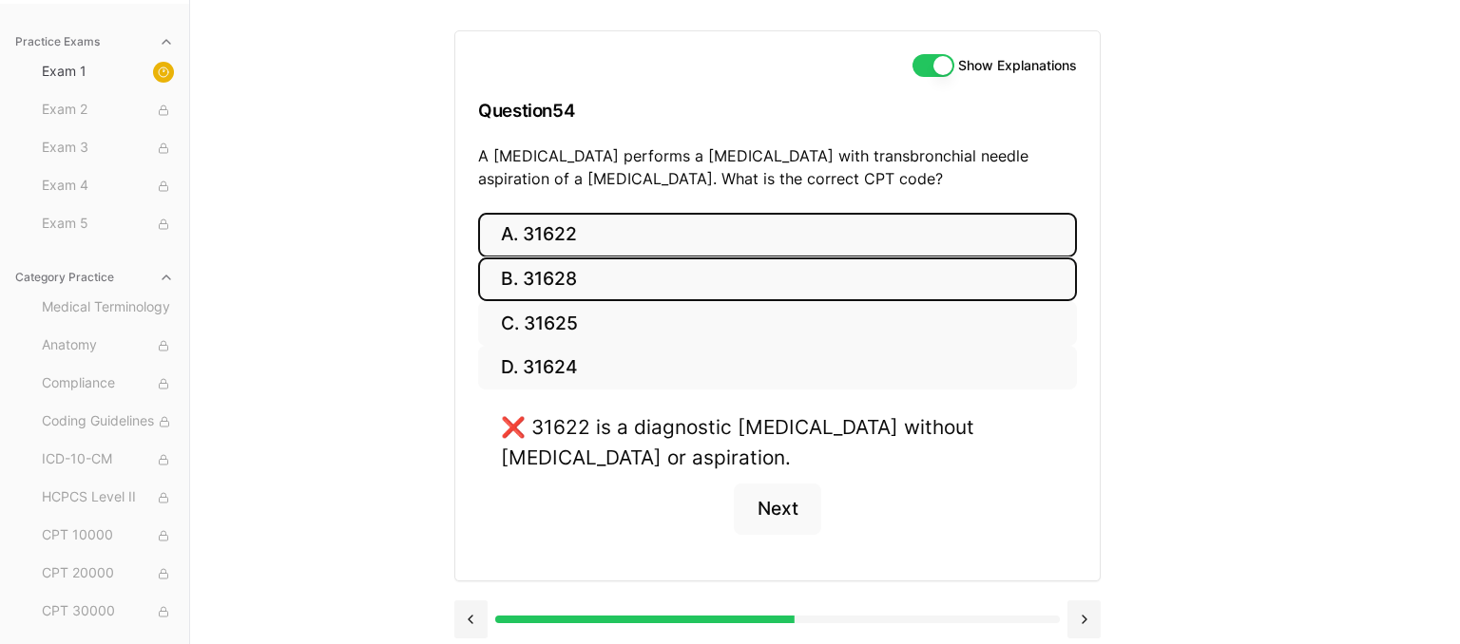
click at [694, 269] on button "B. 31628" at bounding box center [777, 280] width 599 height 45
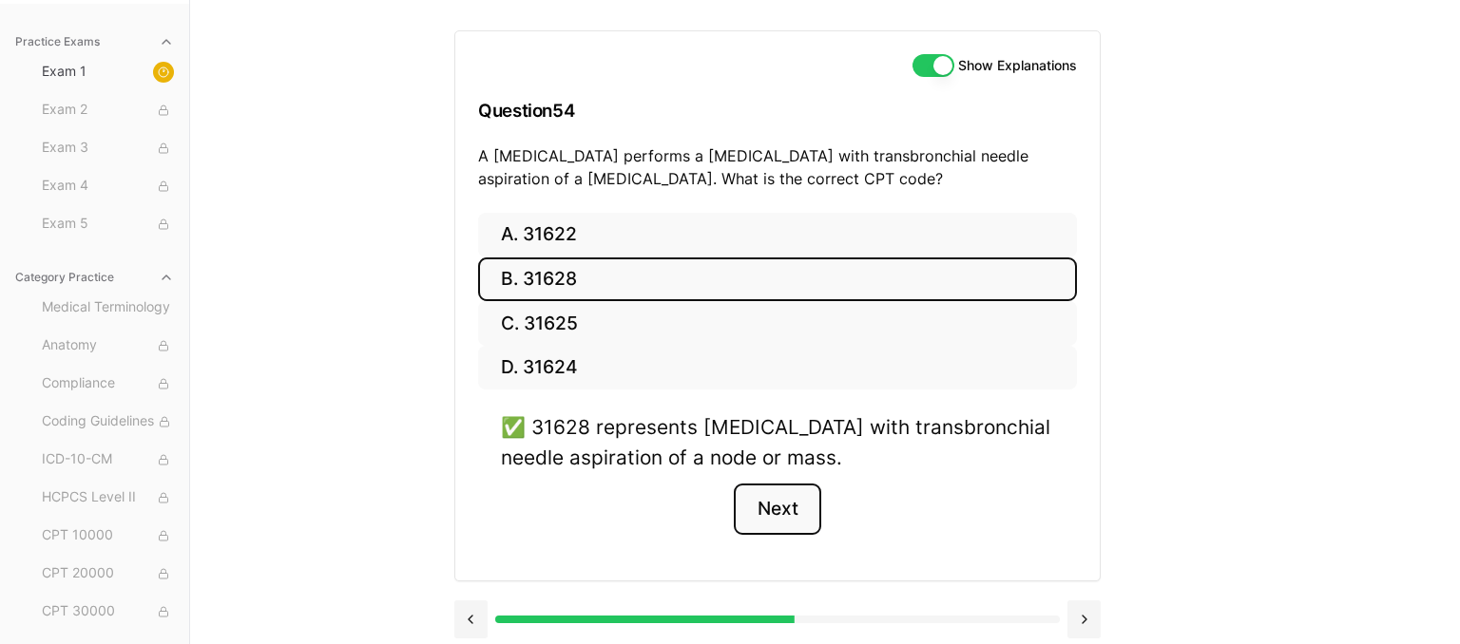
click at [759, 500] on button "Next" at bounding box center [777, 509] width 86 height 51
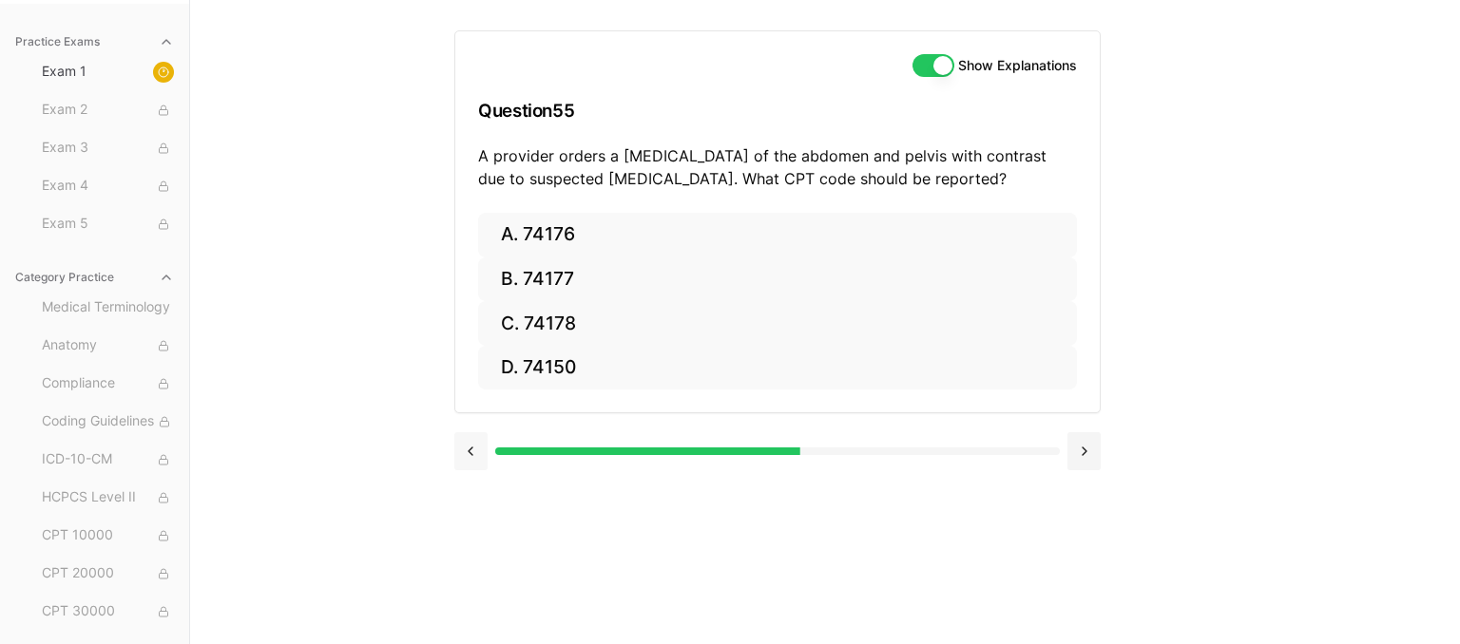
click at [472, 446] on button at bounding box center [470, 451] width 33 height 38
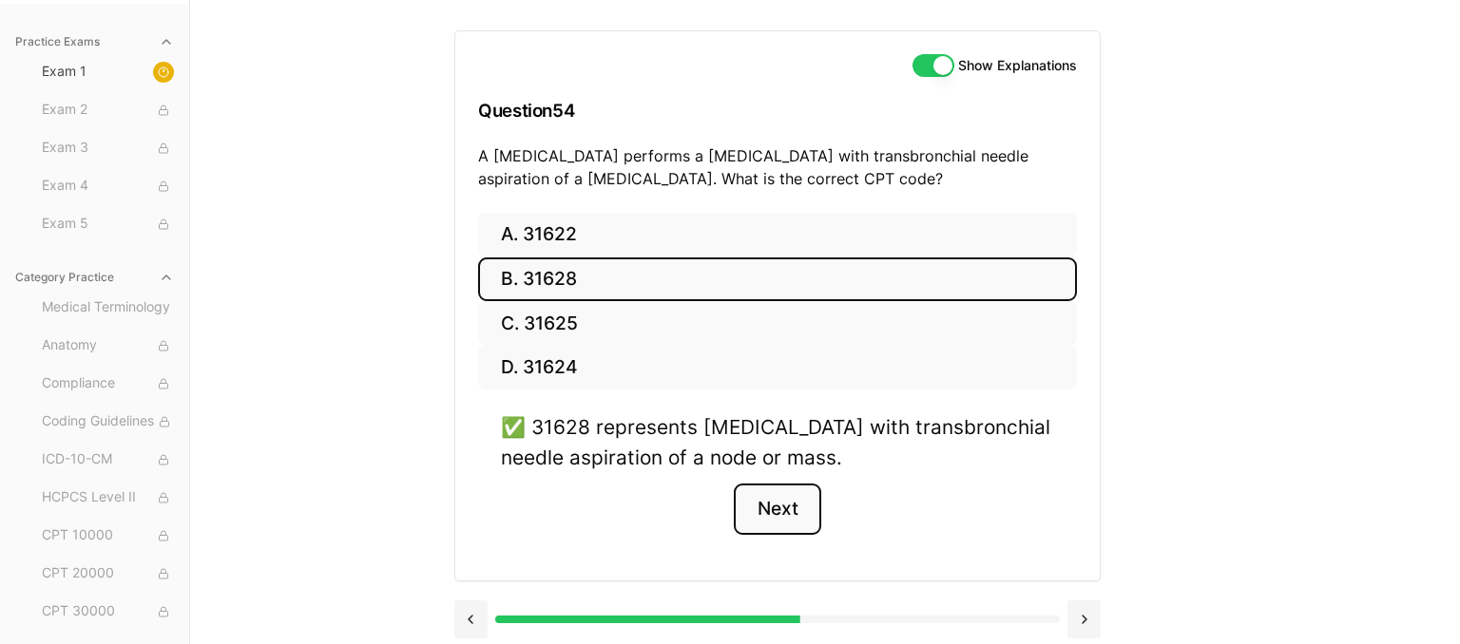
click at [758, 492] on button "Next" at bounding box center [777, 509] width 86 height 51
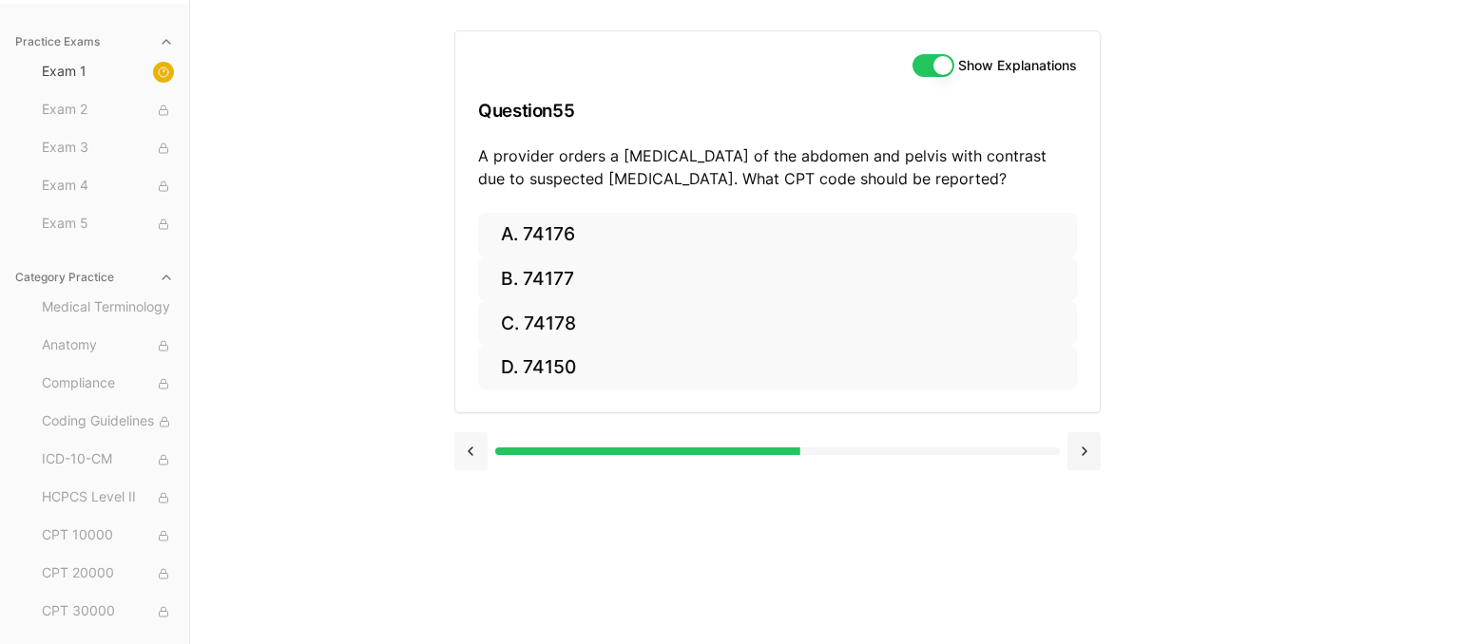
click at [473, 454] on button at bounding box center [470, 451] width 33 height 38
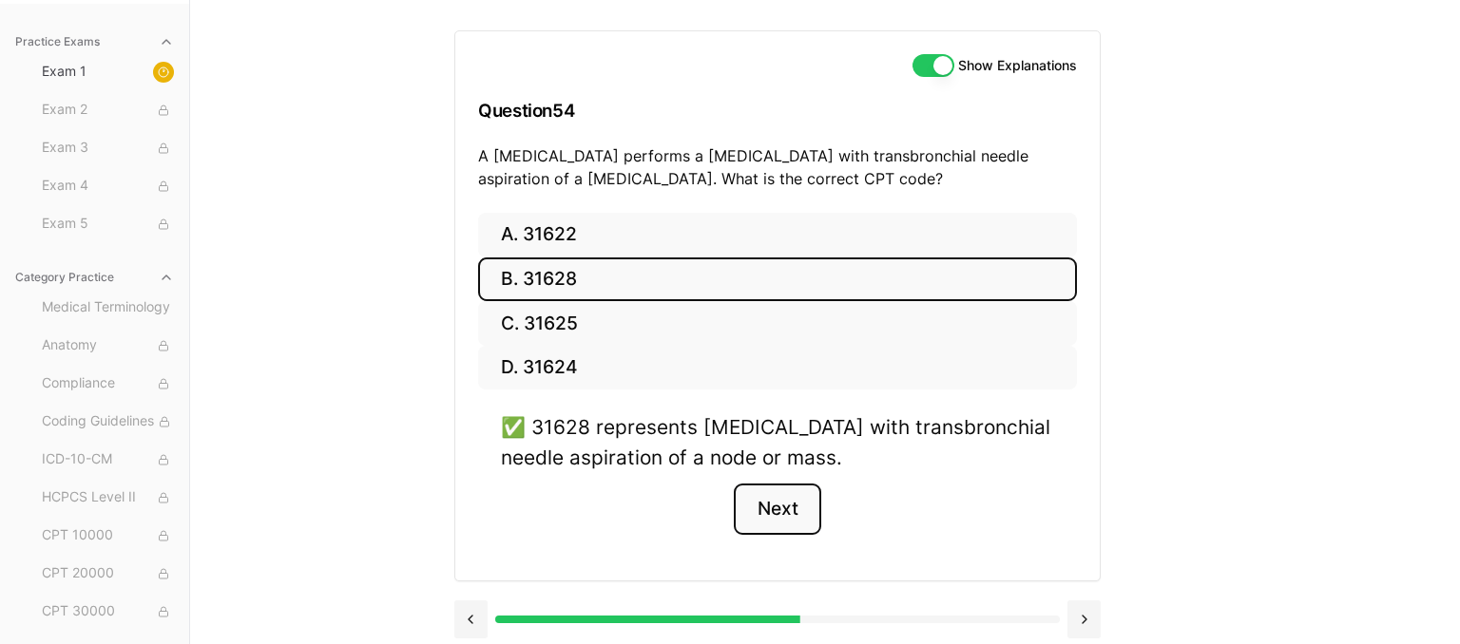
click at [771, 511] on button "Next" at bounding box center [777, 509] width 86 height 51
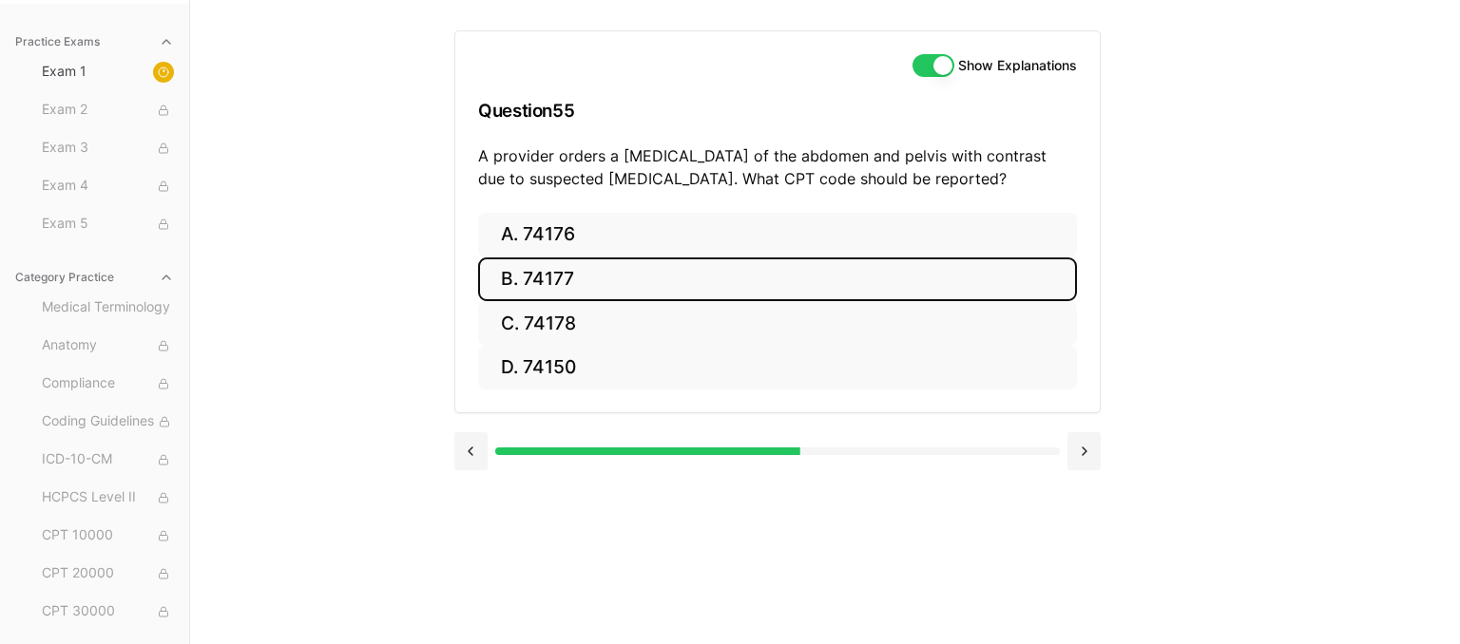
click at [696, 285] on button "B. 74177" at bounding box center [777, 280] width 599 height 45
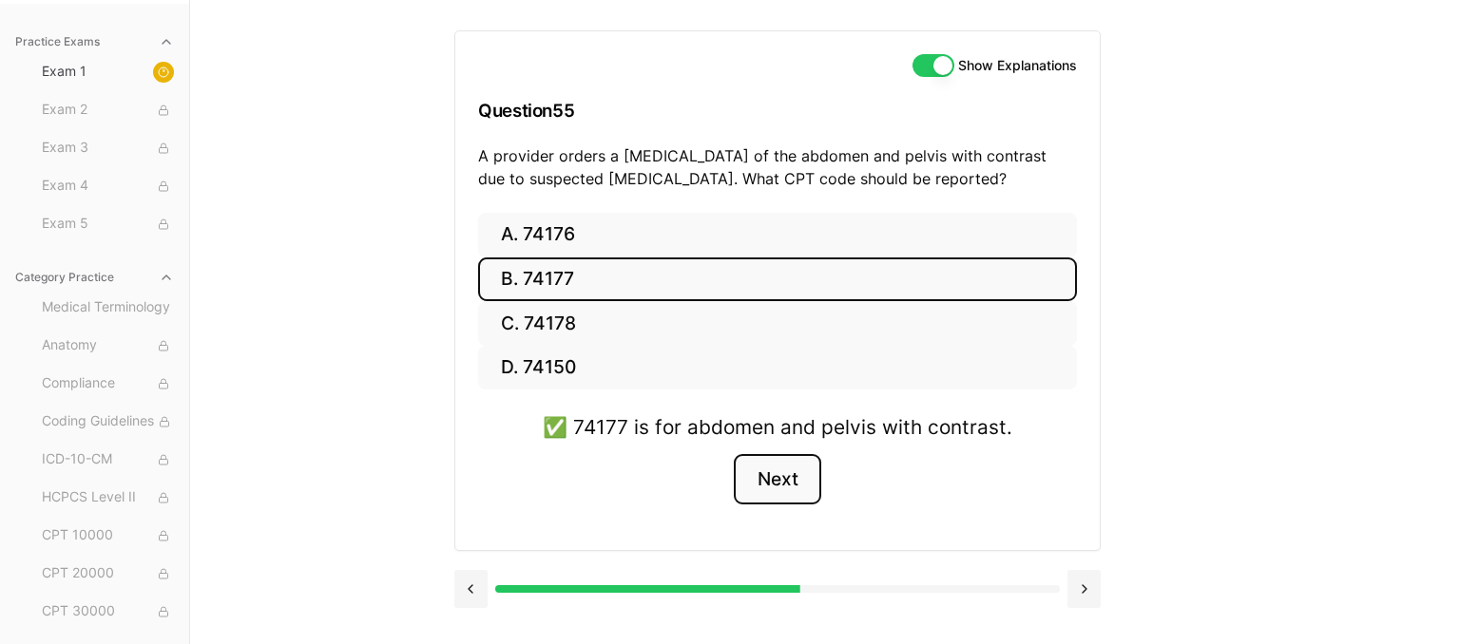
click at [783, 482] on button "Next" at bounding box center [777, 479] width 86 height 51
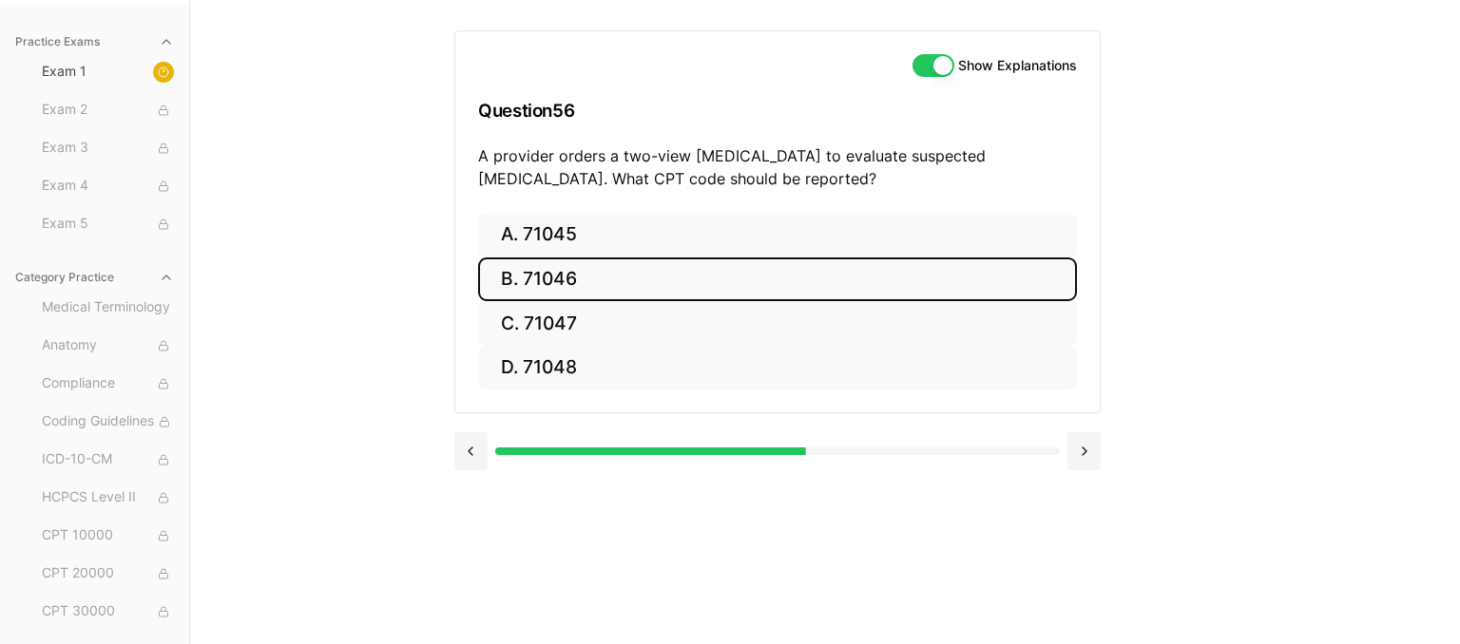
click at [590, 275] on button "B. 71046" at bounding box center [777, 280] width 599 height 45
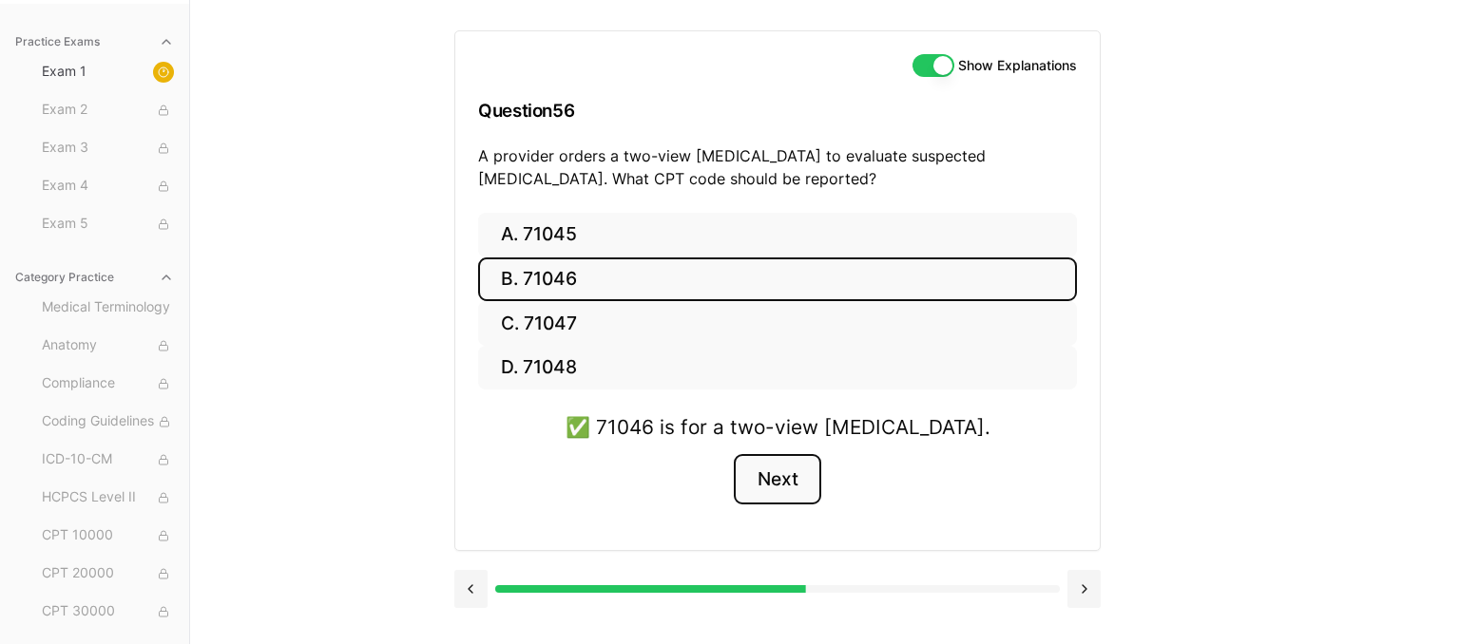
click at [762, 478] on button "Next" at bounding box center [777, 479] width 86 height 51
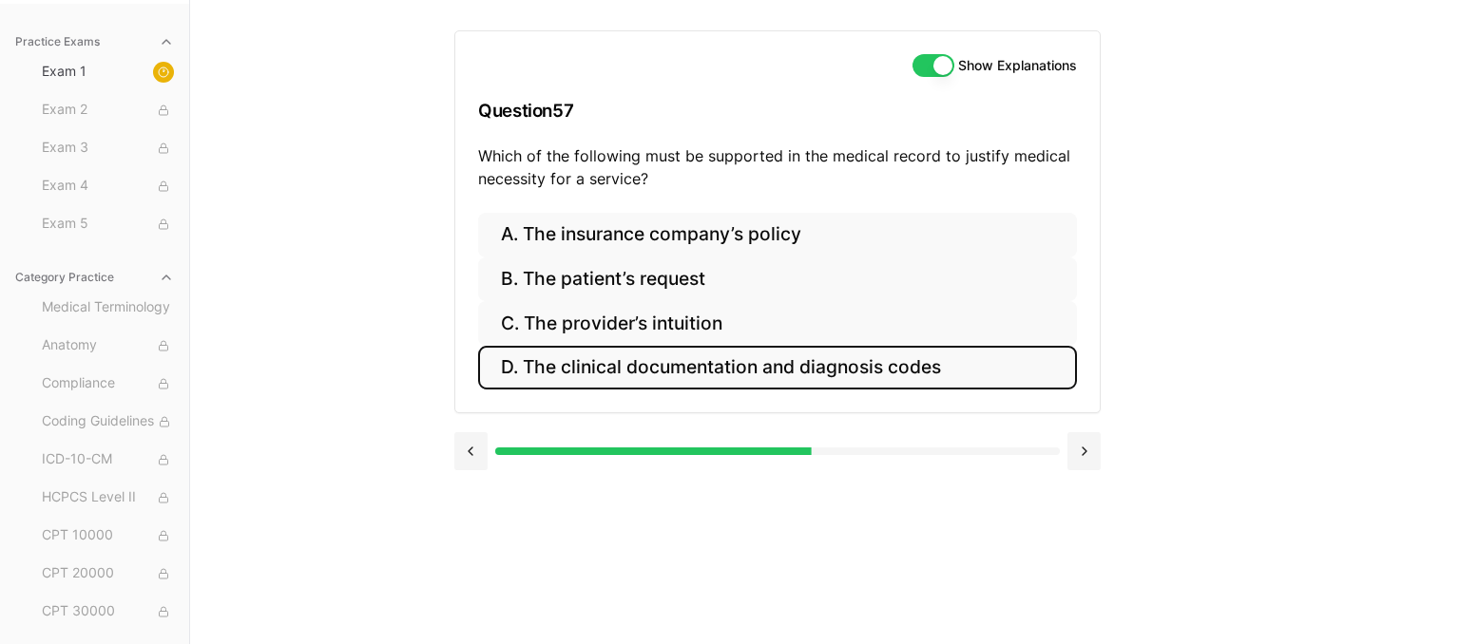
click at [824, 363] on button "D. The clinical documentation and diagnosis codes" at bounding box center [777, 368] width 599 height 45
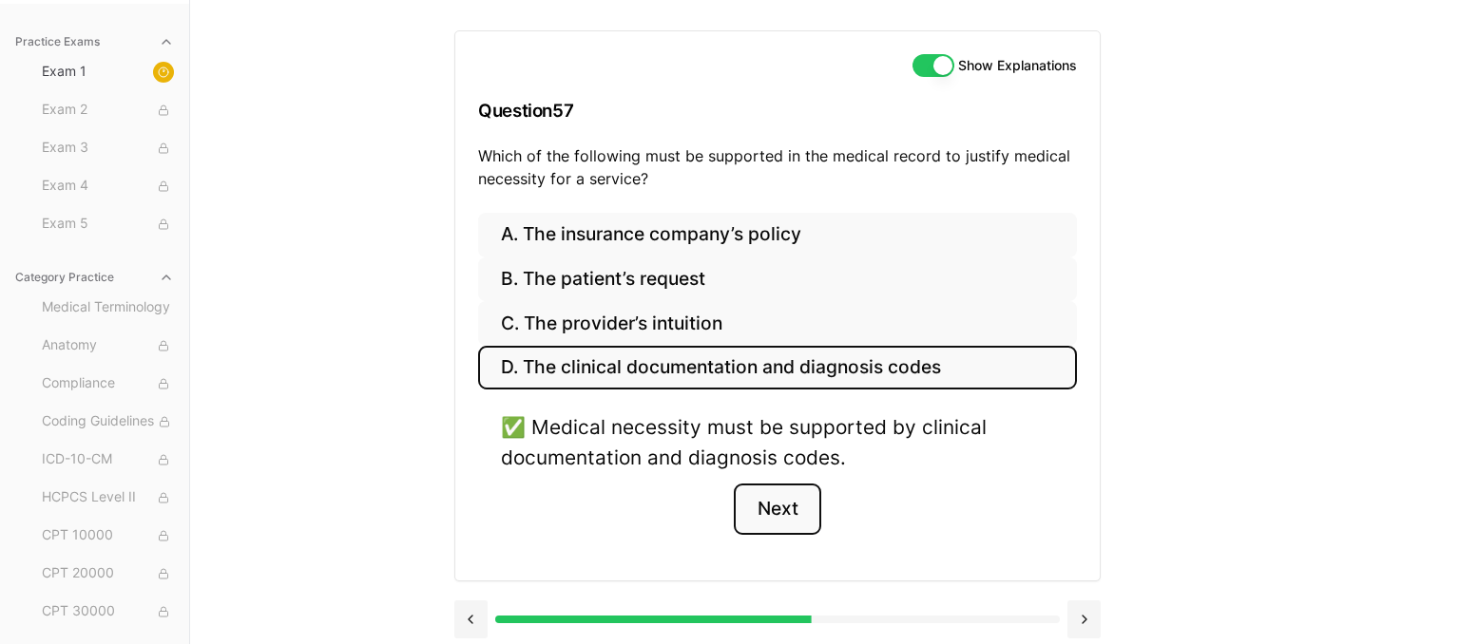
click at [789, 511] on button "Next" at bounding box center [777, 509] width 86 height 51
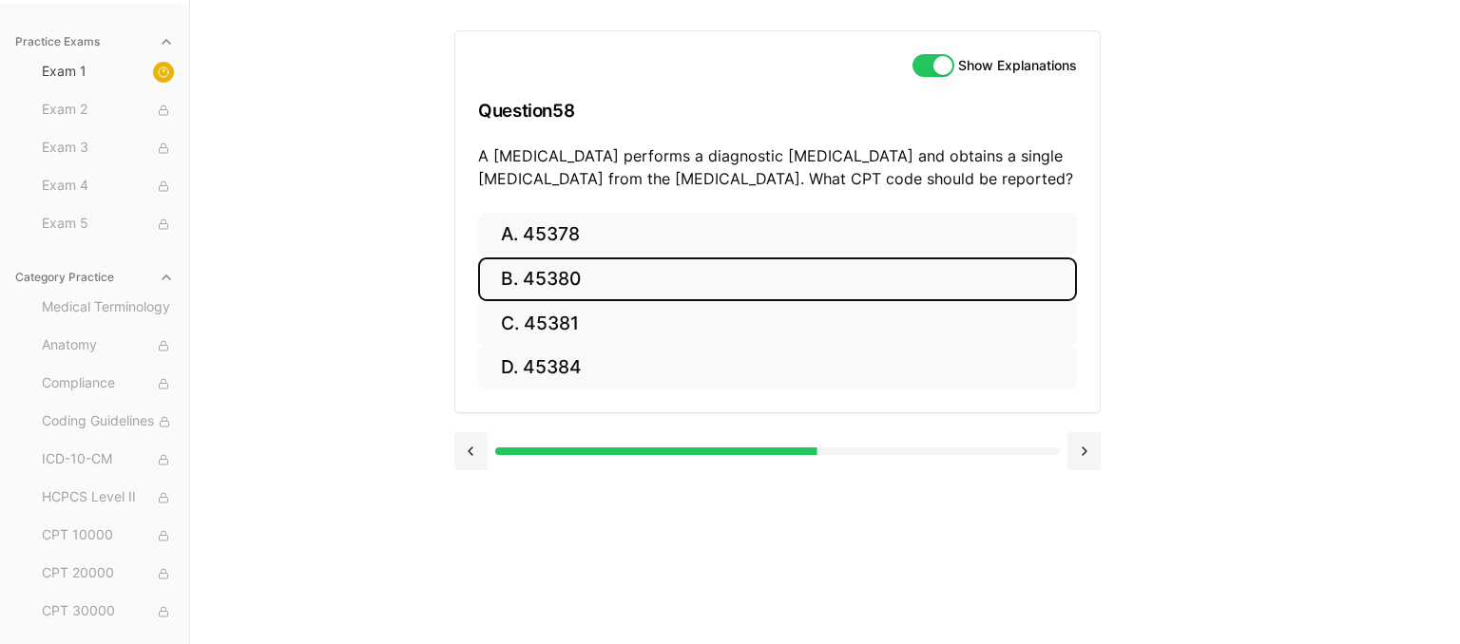
click at [584, 266] on button "B. 45380" at bounding box center [777, 280] width 599 height 45
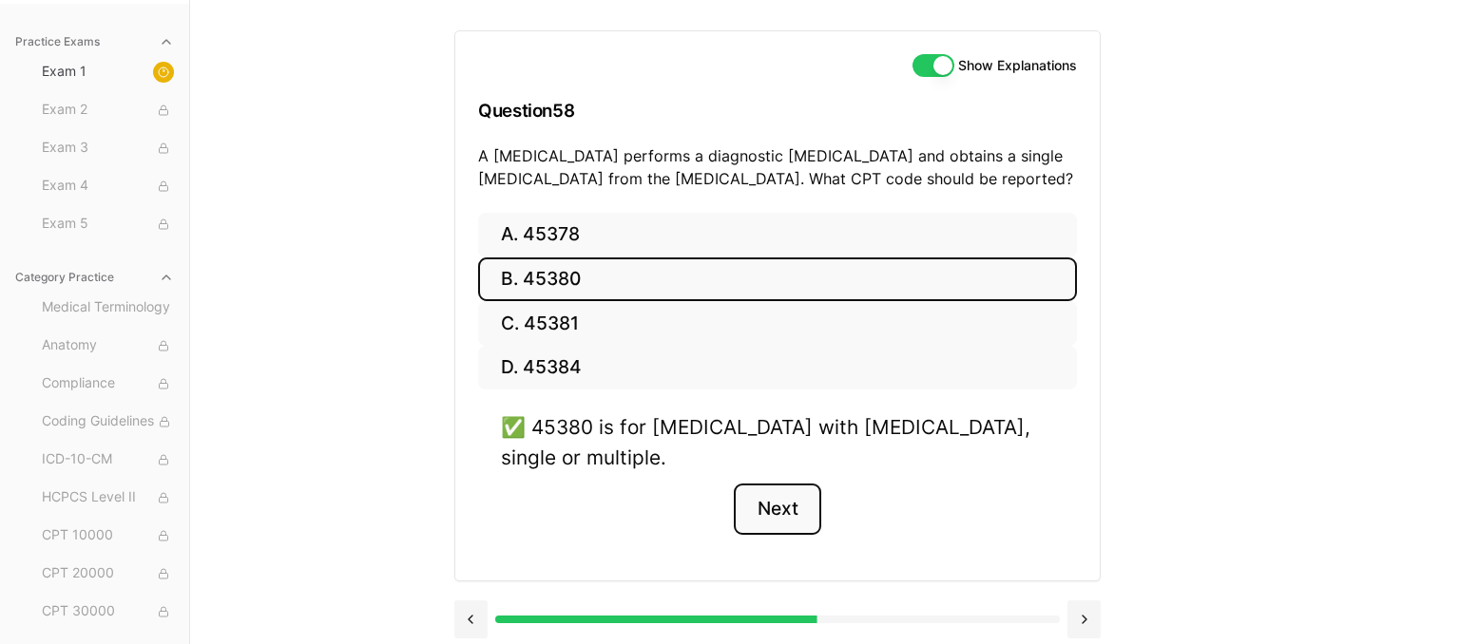
click at [797, 509] on button "Next" at bounding box center [777, 509] width 86 height 51
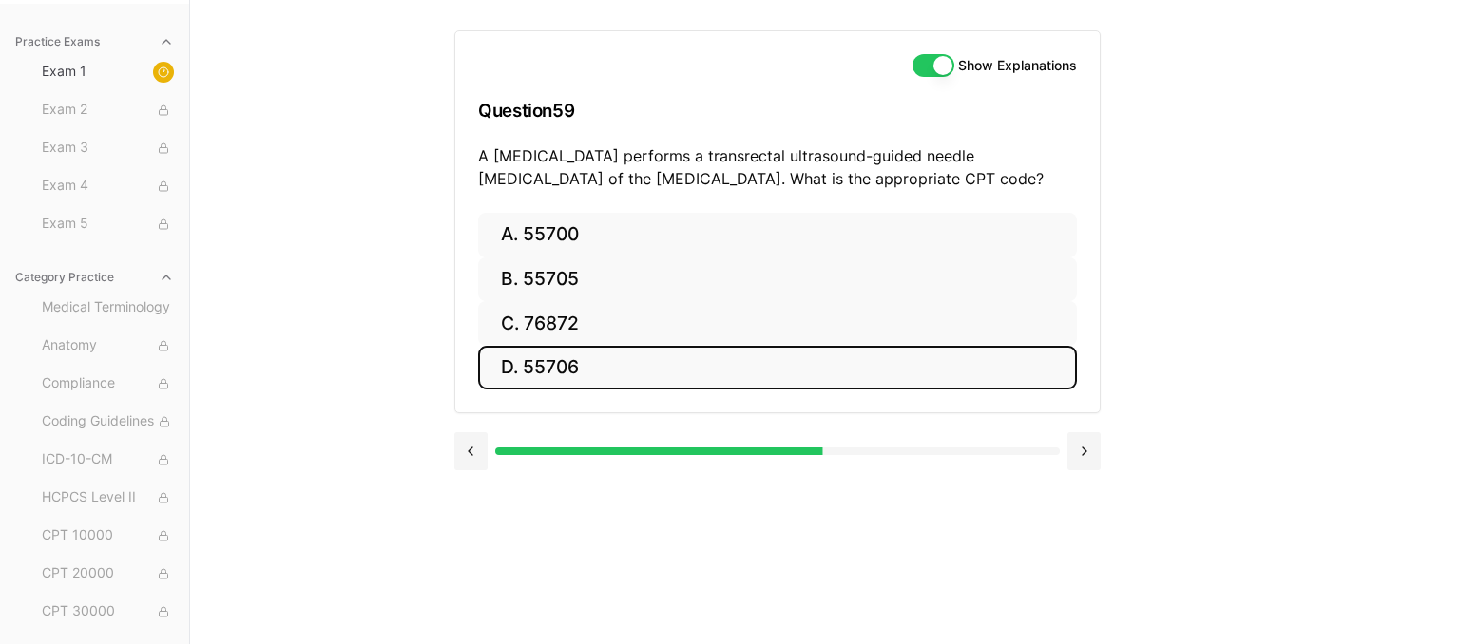
click at [598, 367] on button "D. 55706" at bounding box center [777, 368] width 599 height 45
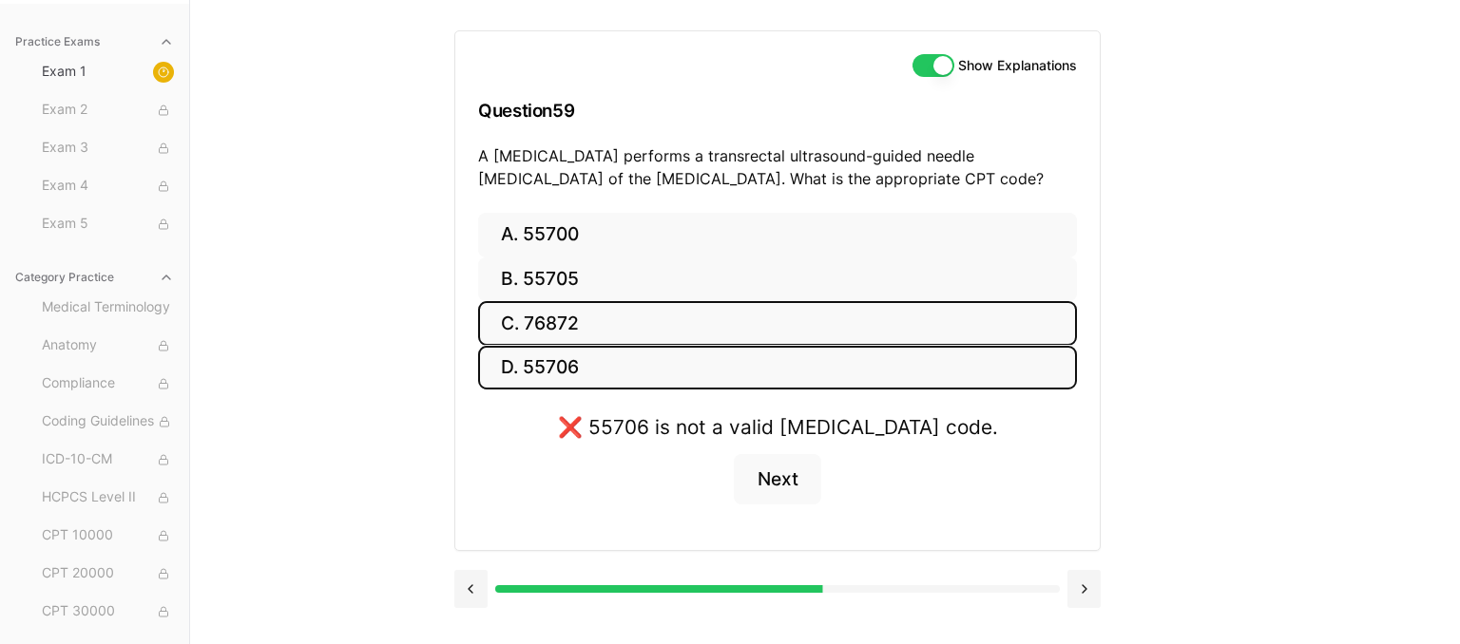
click at [609, 317] on button "C. 76872" at bounding box center [777, 323] width 599 height 45
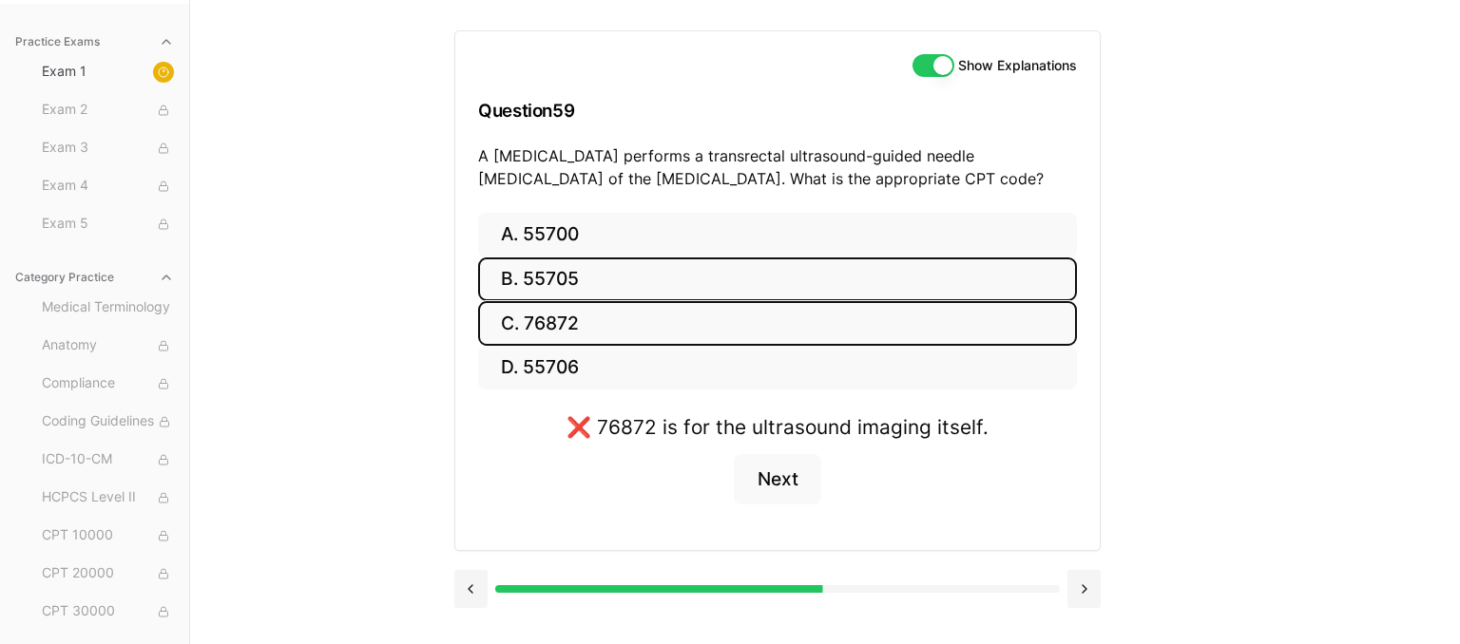
click at [618, 286] on button "B. 55705" at bounding box center [777, 280] width 599 height 45
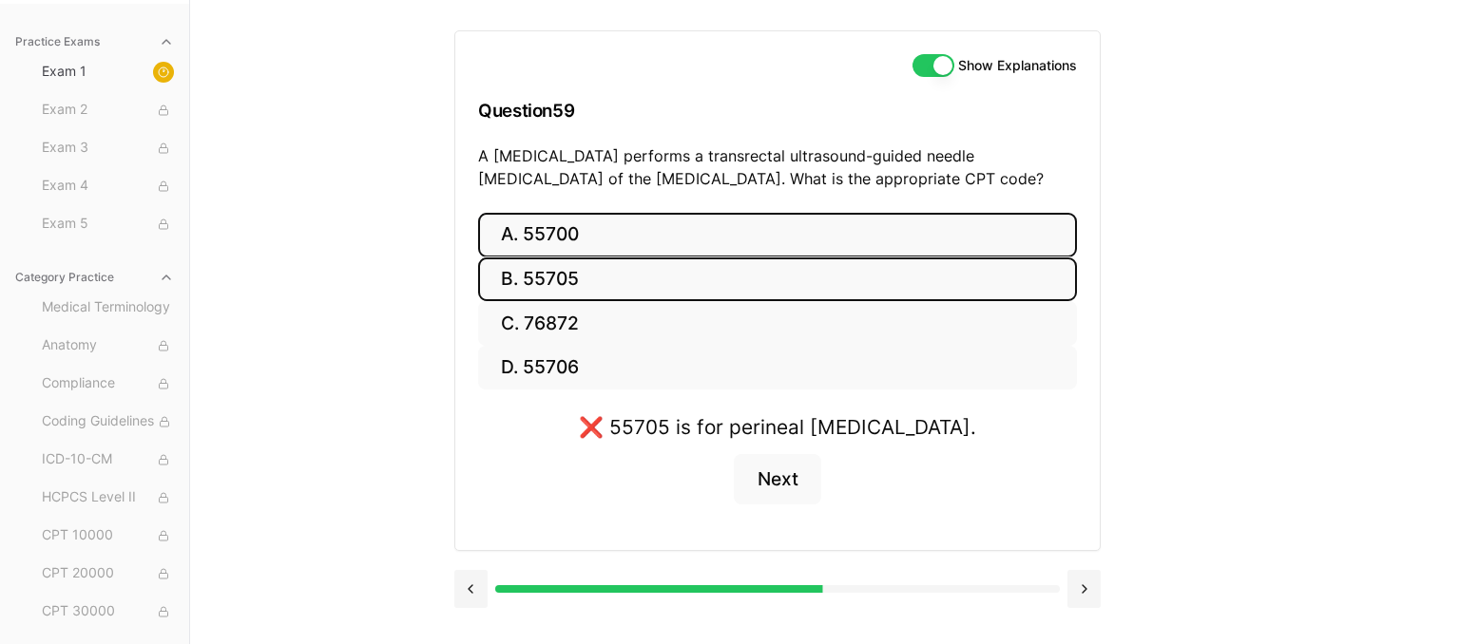
click at [638, 240] on button "A. 55700" at bounding box center [777, 235] width 599 height 45
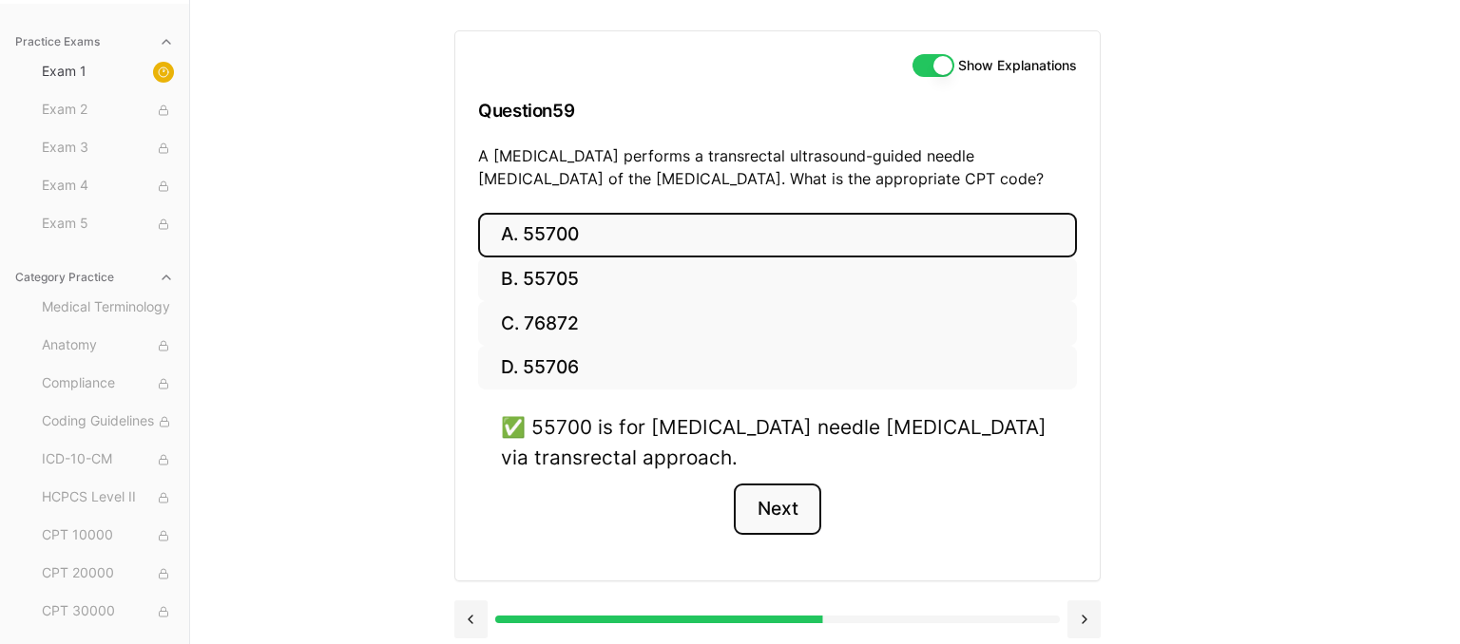
click at [789, 495] on button "Next" at bounding box center [777, 509] width 86 height 51
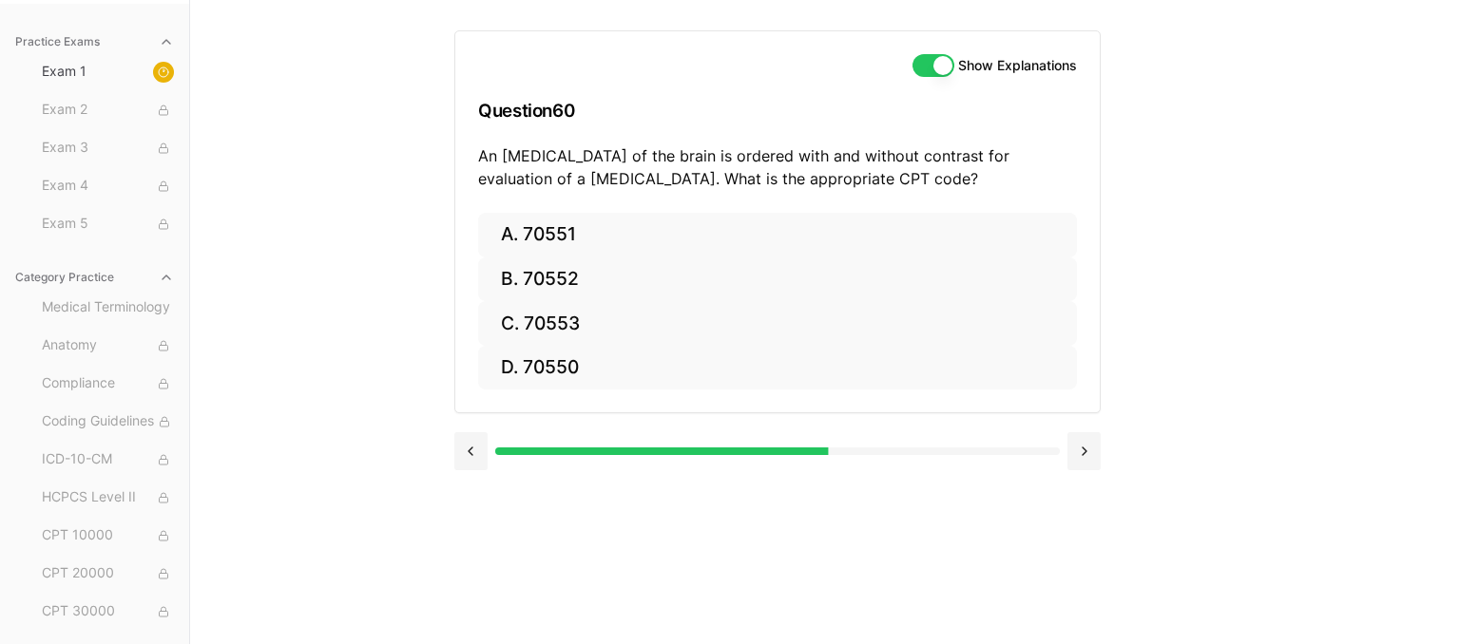
click at [1293, 180] on div "Practice Exams Exam 1 Exam 2 Exam 3 Exam 4 Exam 5 Category Practice Medical Ter…" at bounding box center [730, 322] width 1460 height 644
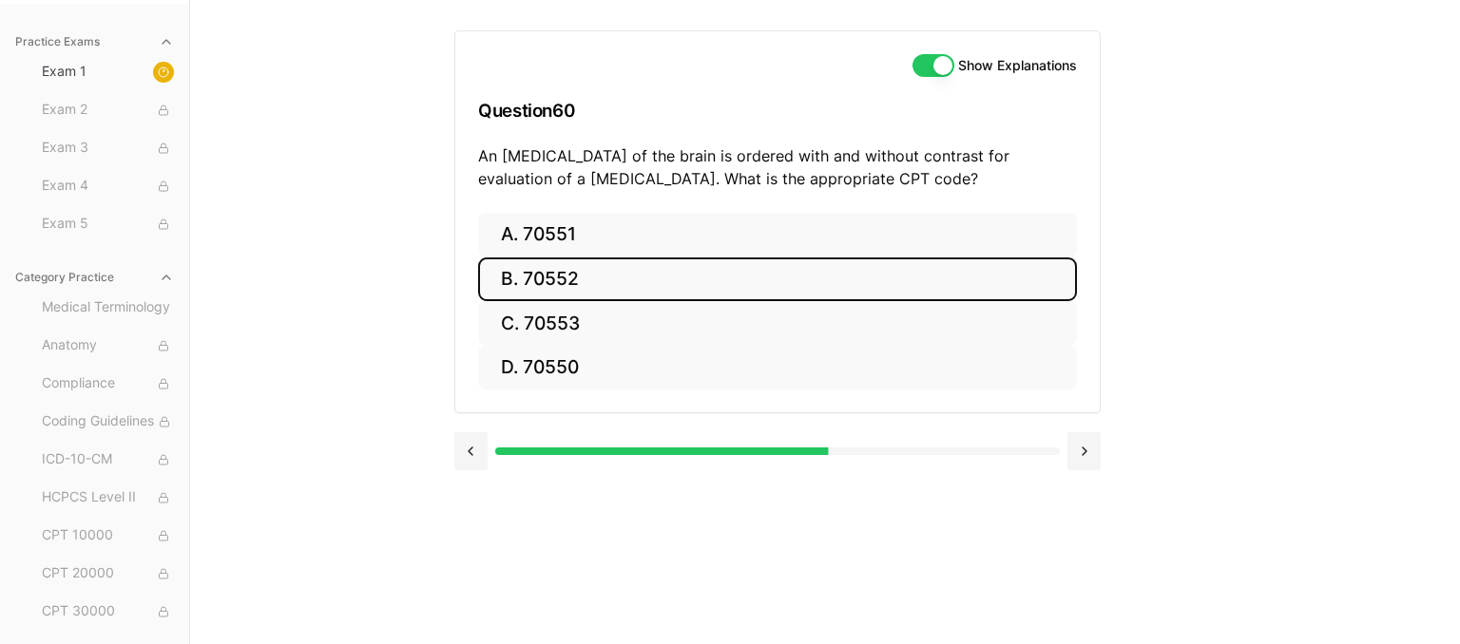
click at [660, 289] on button "B. 70552" at bounding box center [777, 280] width 599 height 45
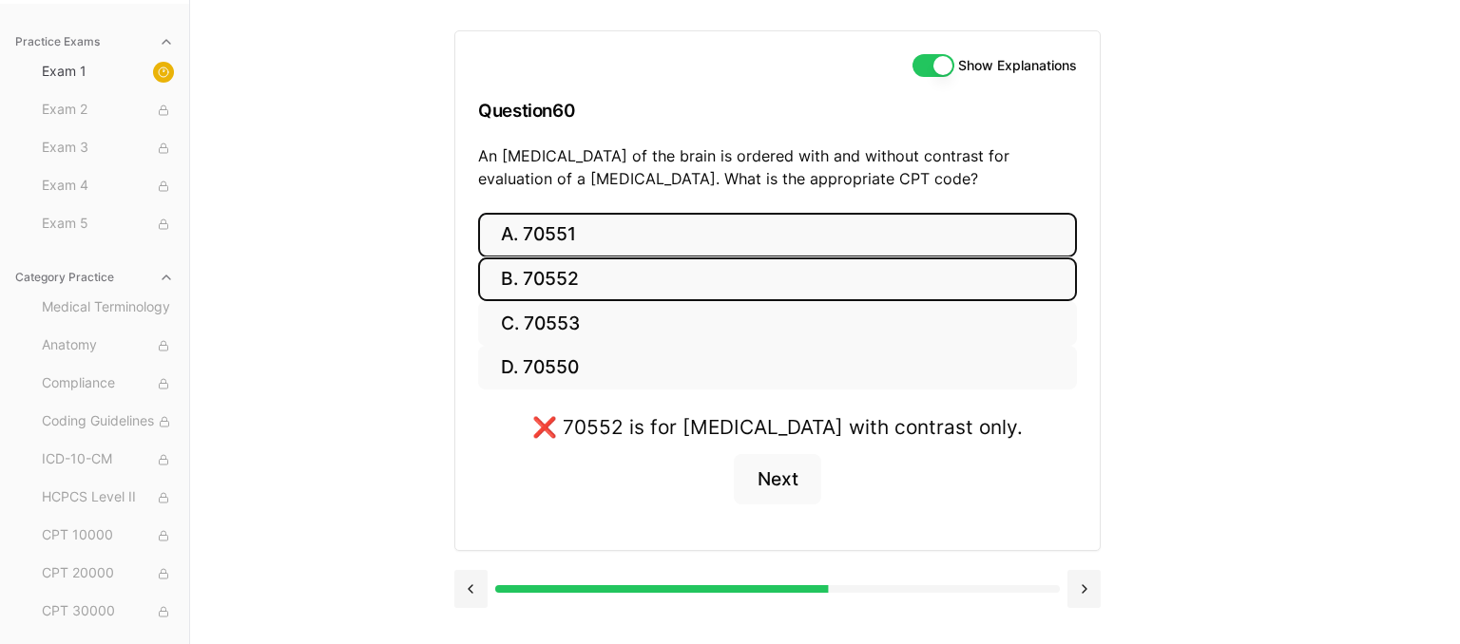
click at [802, 237] on button "A. 70551" at bounding box center [777, 235] width 599 height 45
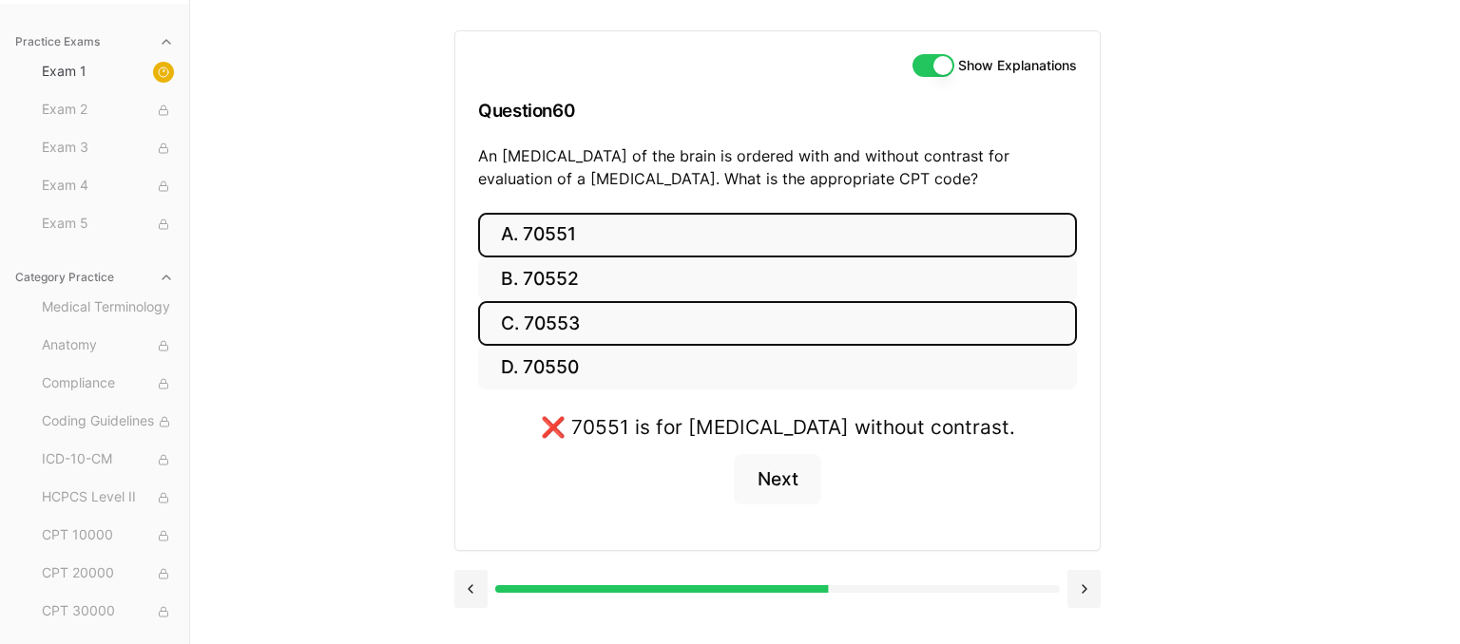
click at [732, 317] on button "C. 70553" at bounding box center [777, 323] width 599 height 45
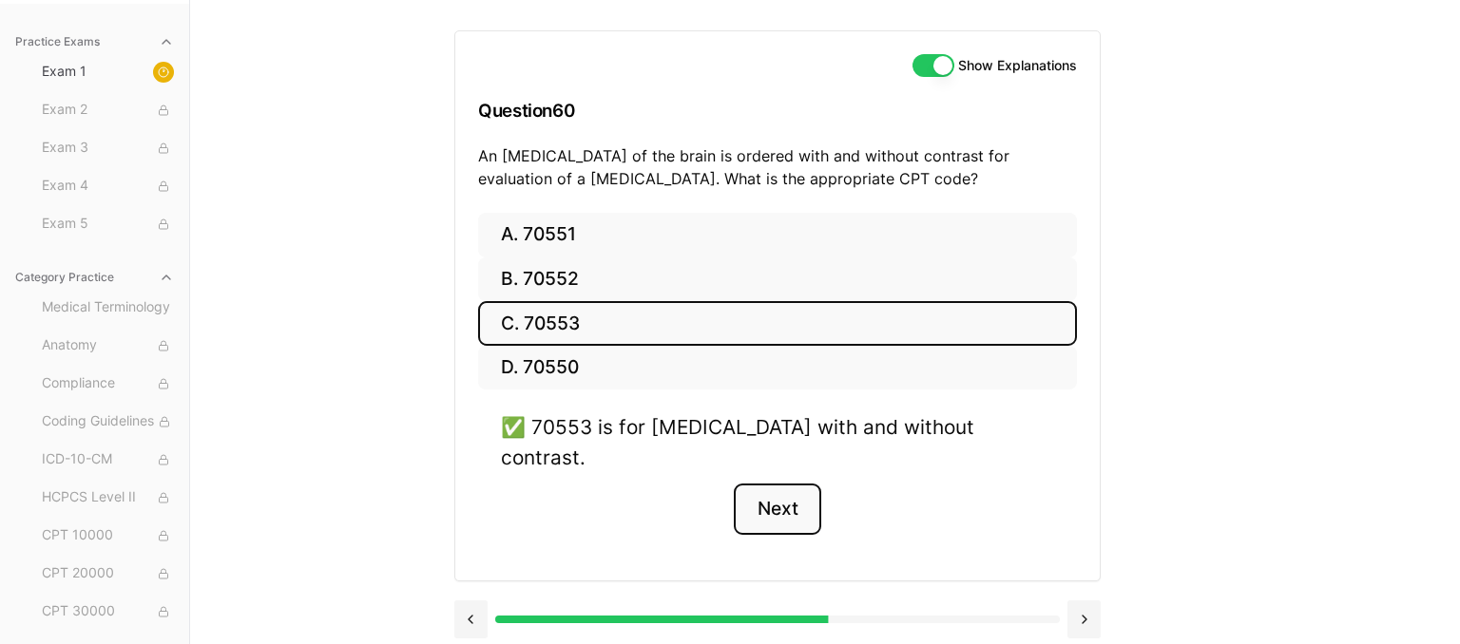
click at [816, 486] on button "Next" at bounding box center [777, 509] width 86 height 51
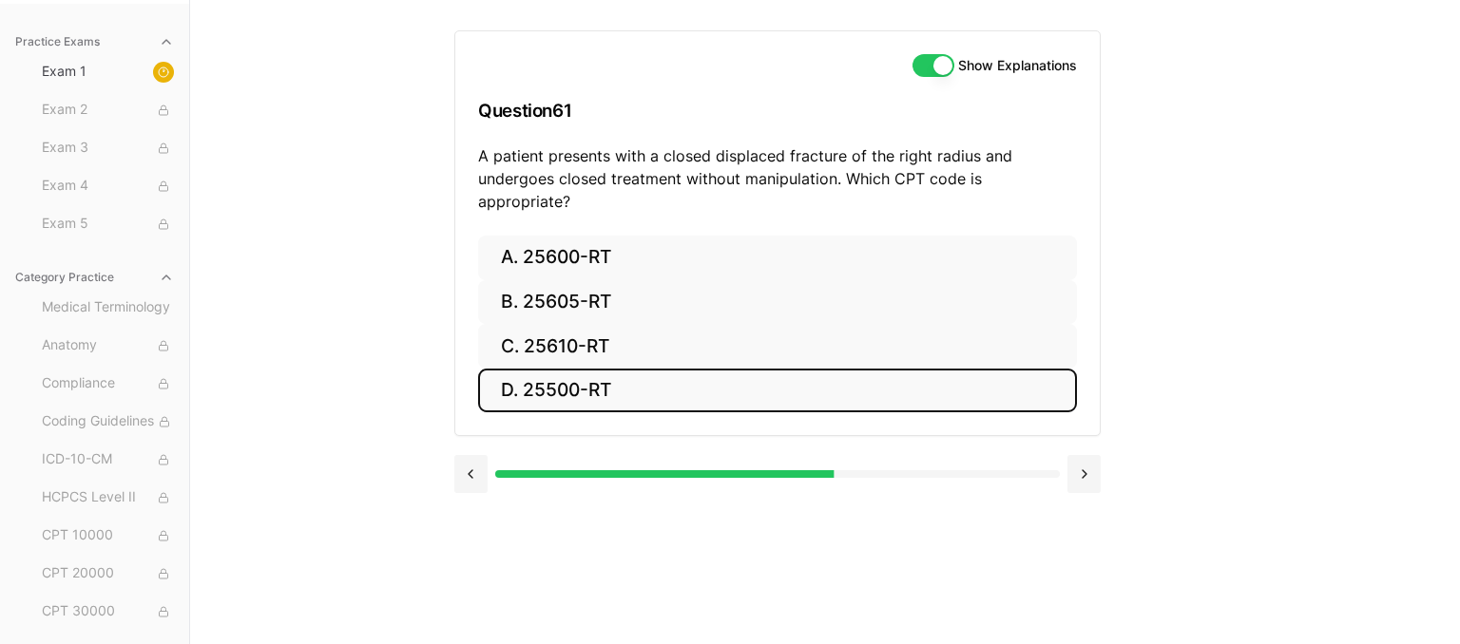
click at [641, 378] on button "D. 25500-RT" at bounding box center [777, 391] width 599 height 45
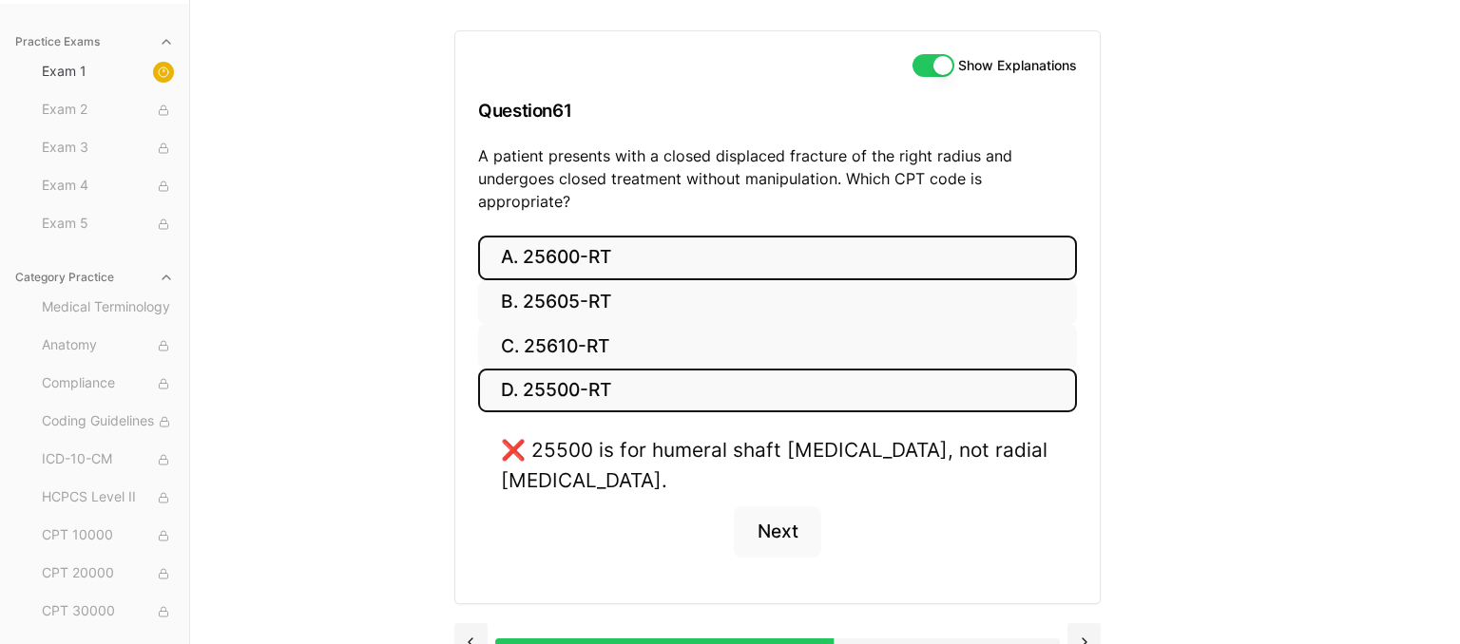
click at [851, 238] on button "A. 25600-RT" at bounding box center [777, 258] width 599 height 45
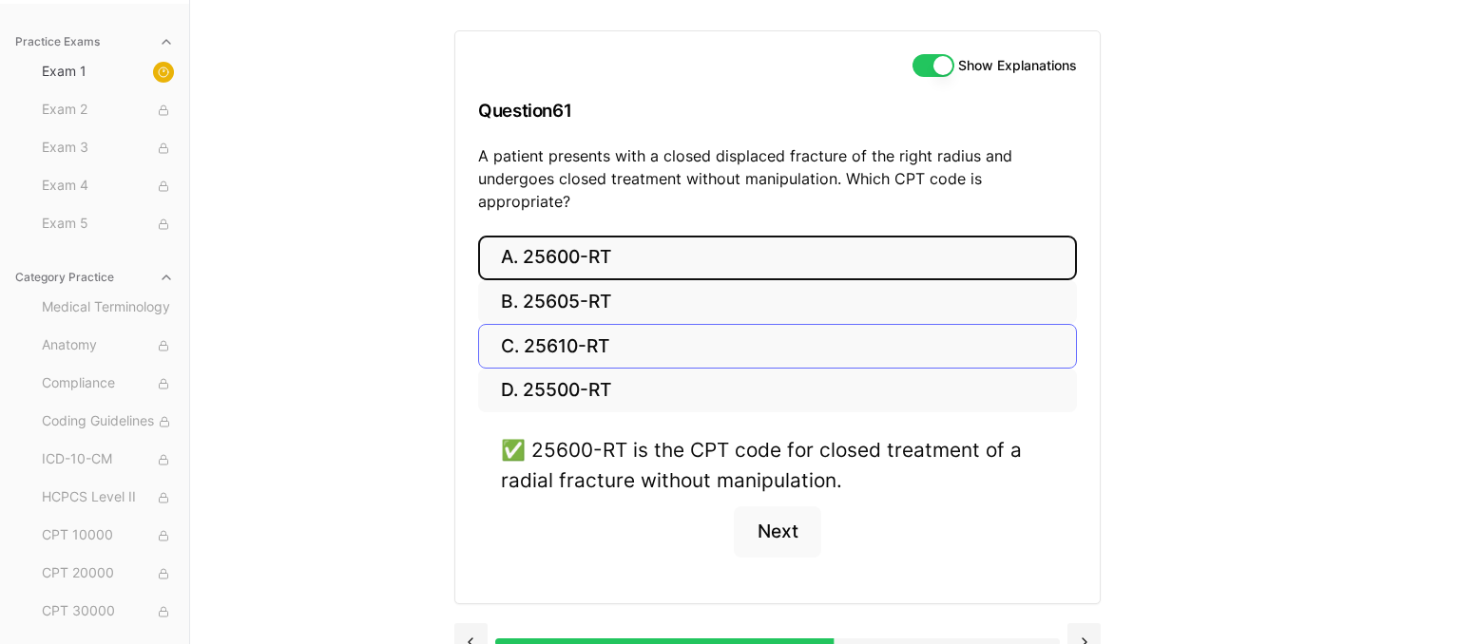
drag, startPoint x: 583, startPoint y: 317, endPoint x: 578, endPoint y: 307, distance: 11.5
click at [1216, 245] on div "Practice Exams Exam 1 Exam 2 Exam 3 Exam 4 Exam 5 Category Practice Medical Ter…" at bounding box center [730, 322] width 1460 height 644
click at [1148, 308] on div "Show Explanations Question 61 A patient presents with a closed displaced fractu…" at bounding box center [824, 322] width 741 height 644
click at [793, 511] on button "Next" at bounding box center [777, 532] width 86 height 51
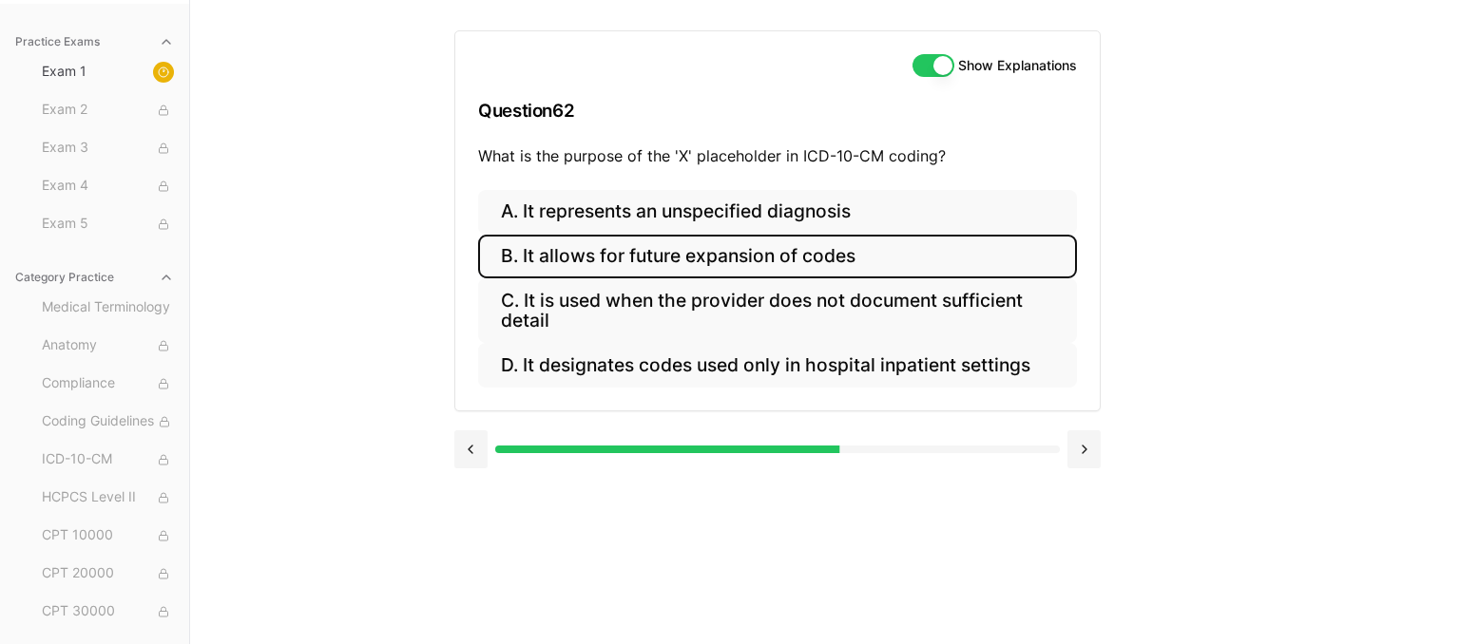
click at [749, 249] on button "B. It allows for future expansion of codes" at bounding box center [777, 257] width 599 height 45
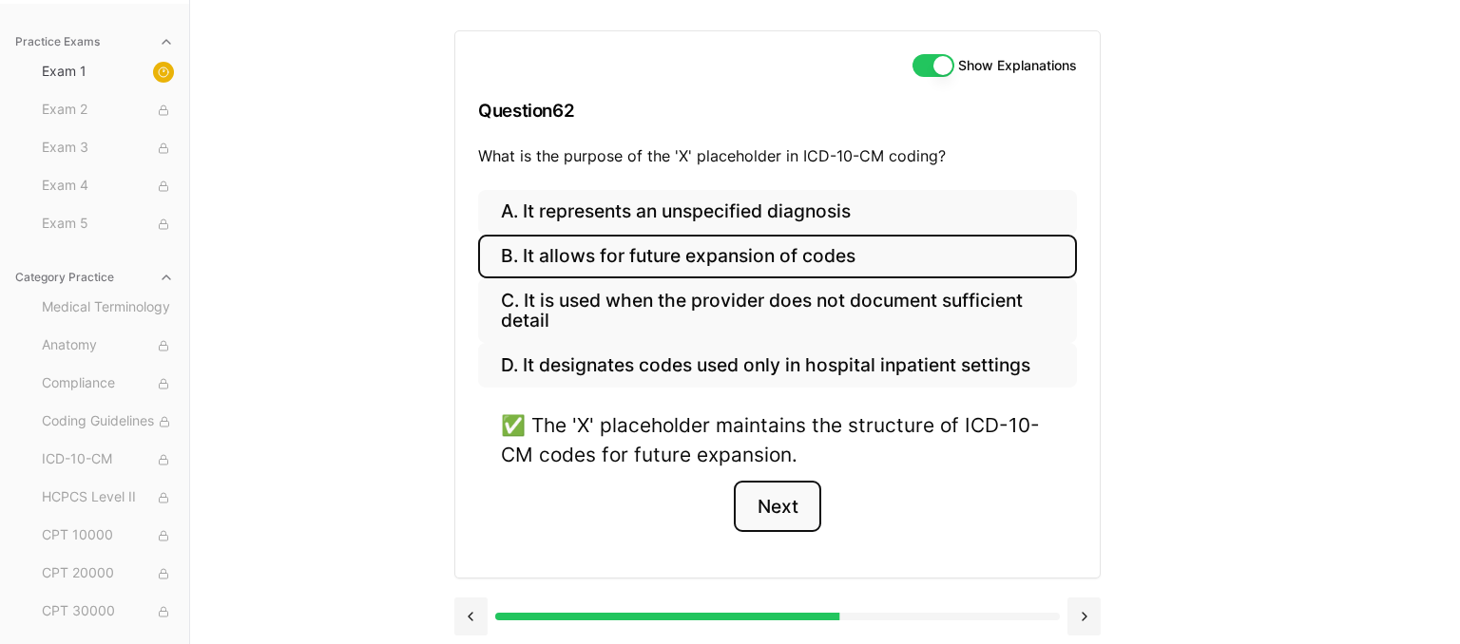
click at [763, 512] on button "Next" at bounding box center [777, 506] width 86 height 51
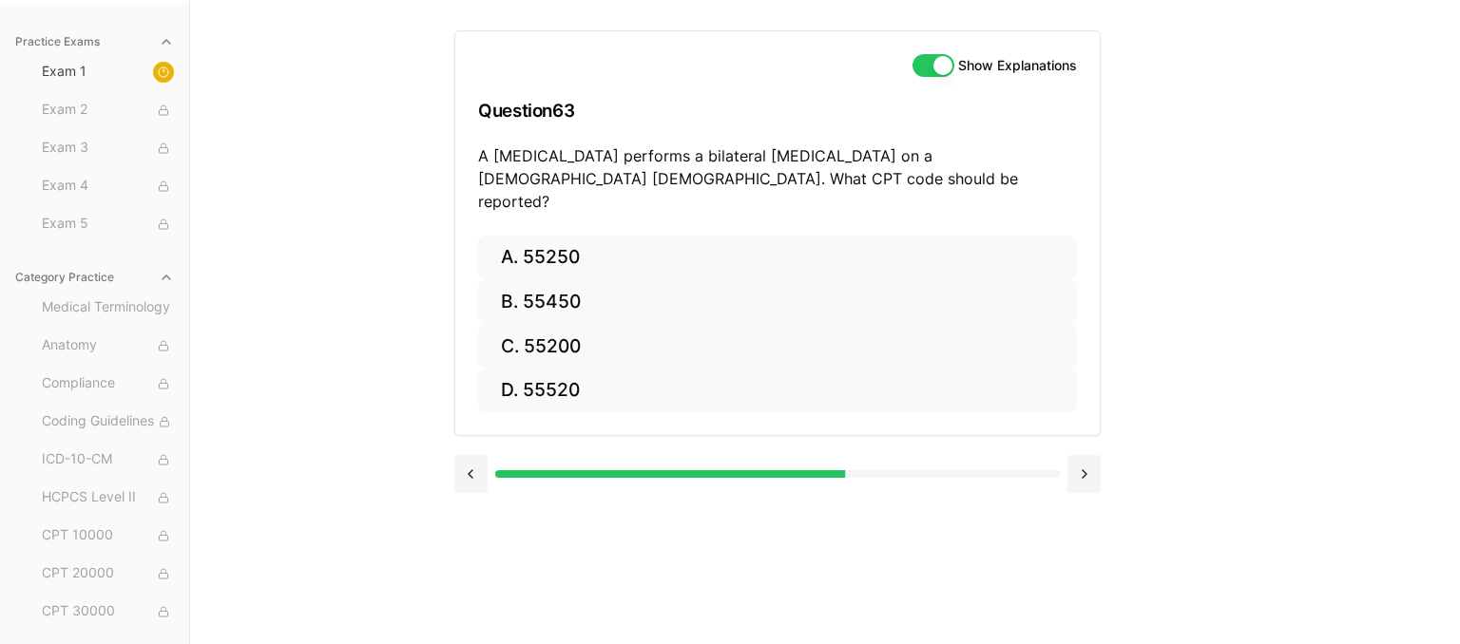
click at [1340, 356] on div "Practice Exams Exam 1 Exam 2 Exam 3 Exam 4 Exam 5 Category Practice Medical Ter…" at bounding box center [730, 322] width 1460 height 644
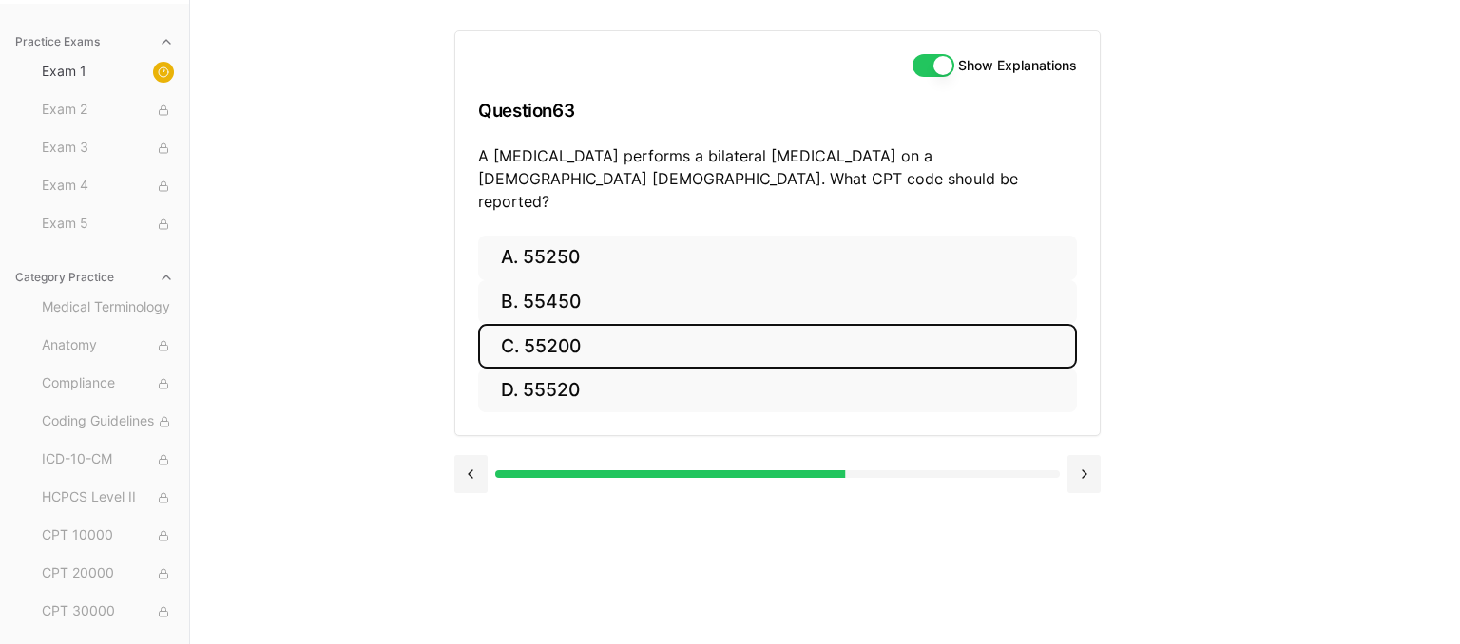
click at [823, 336] on button "C. 55200" at bounding box center [777, 346] width 599 height 45
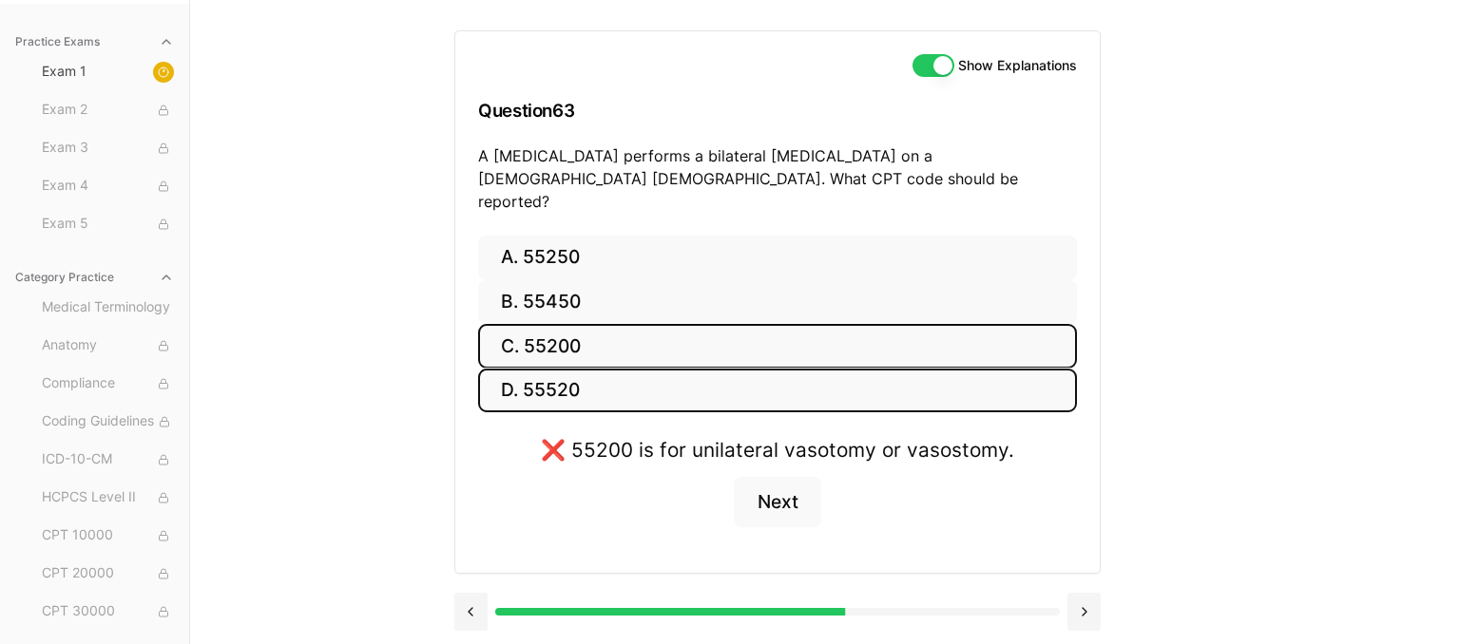
click at [862, 369] on button "D. 55520" at bounding box center [777, 391] width 599 height 45
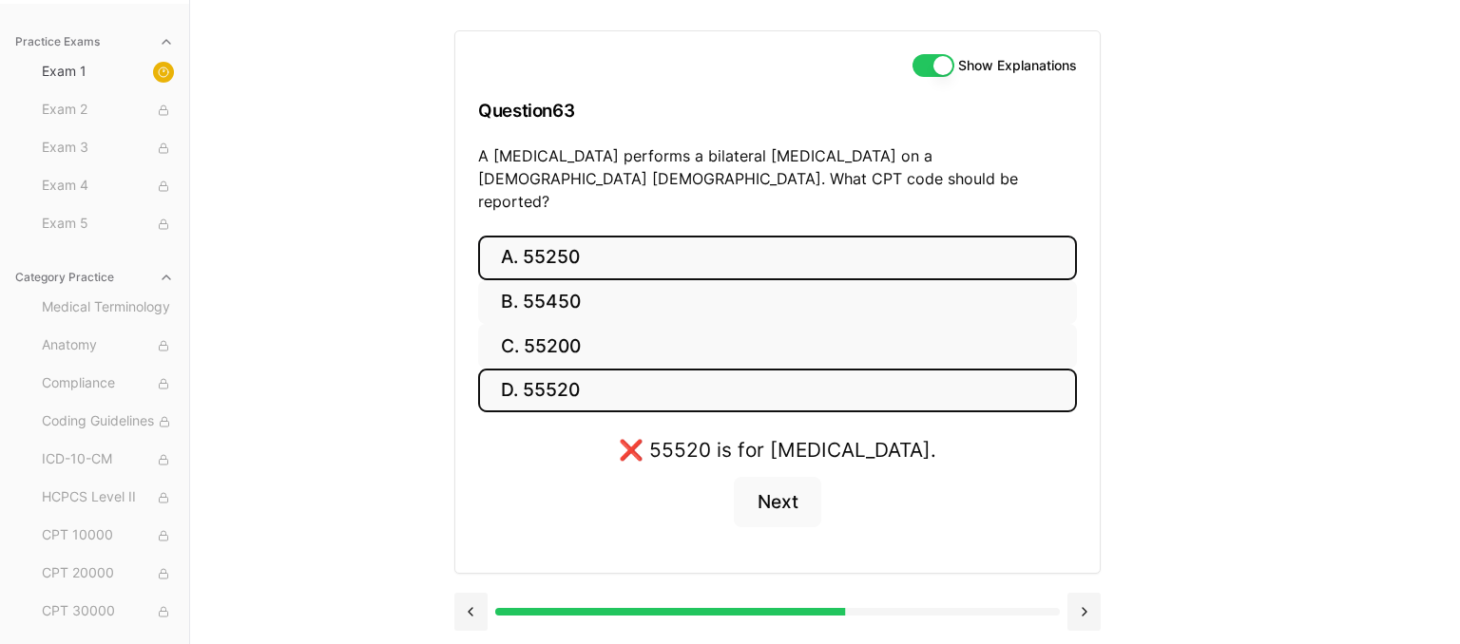
click at [660, 236] on button "A. 55250" at bounding box center [777, 258] width 599 height 45
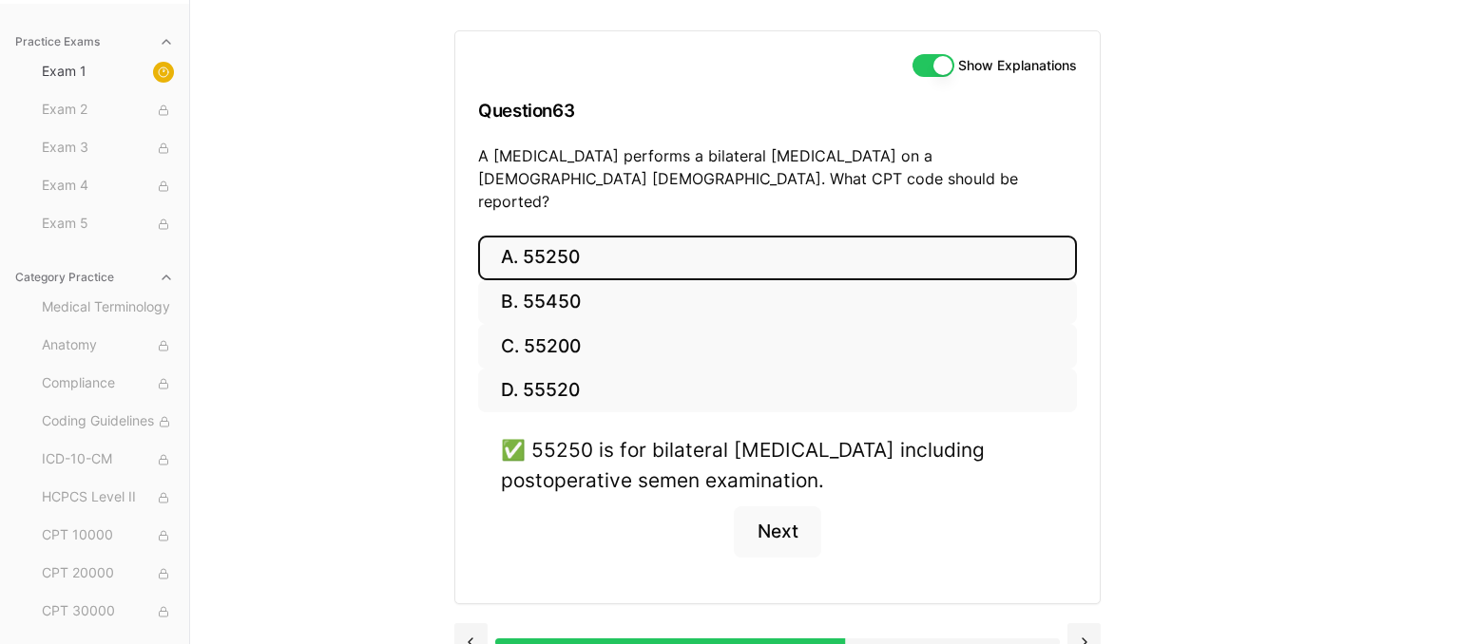
click at [1234, 384] on div "Practice Exams Exam 1 Exam 2 Exam 3 Exam 4 Exam 5 Category Practice Medical Ter…" at bounding box center [730, 322] width 1460 height 644
